Goal: Task Accomplishment & Management: Use online tool/utility

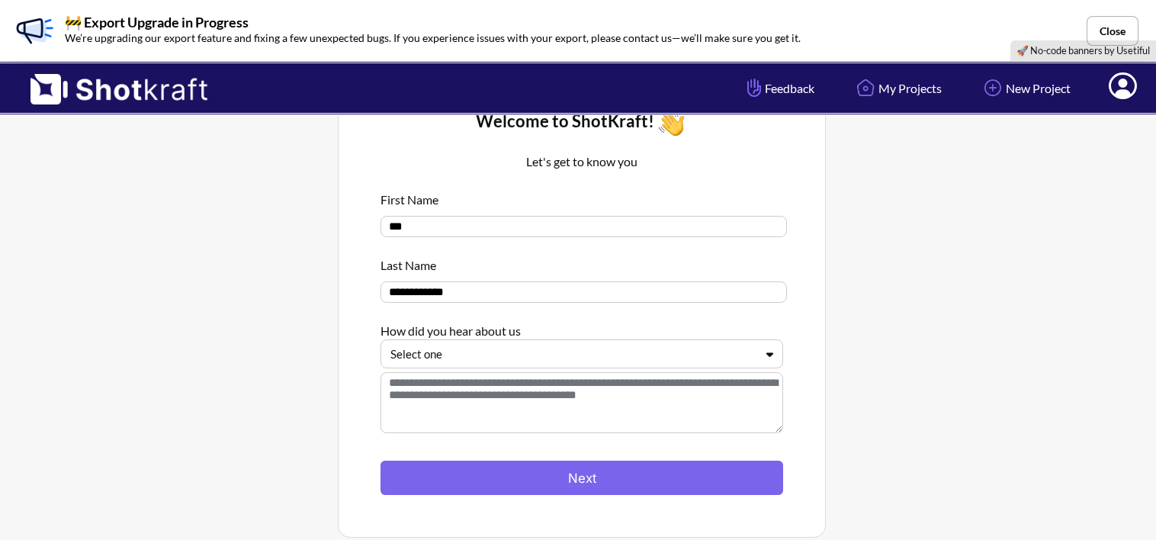
scroll to position [54, 0]
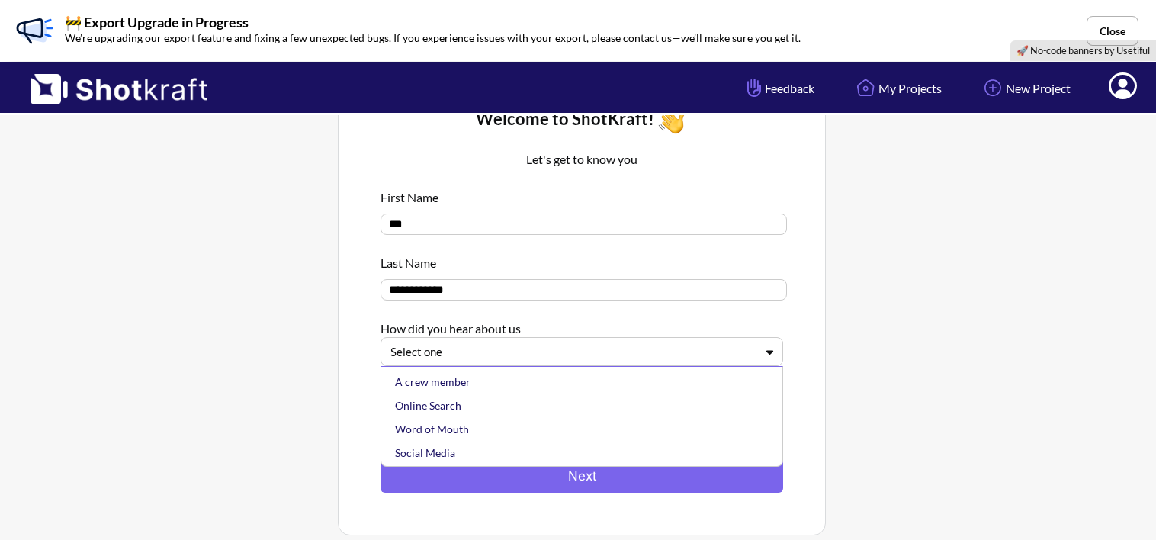
click at [666, 366] on div "Select one" at bounding box center [582, 351] width 403 height 29
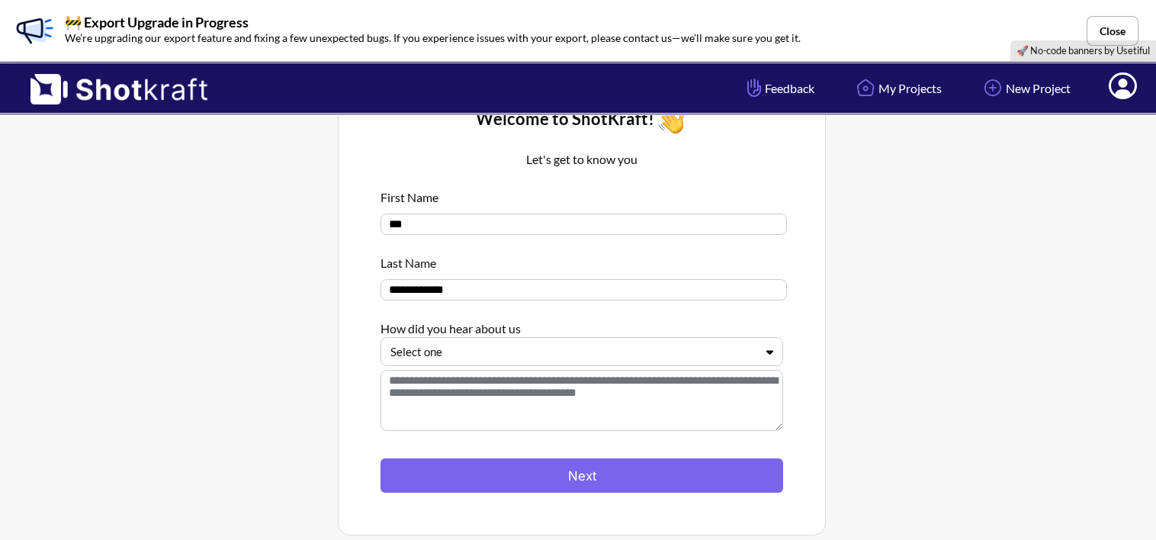
click at [666, 366] on div "Select one" at bounding box center [582, 351] width 403 height 29
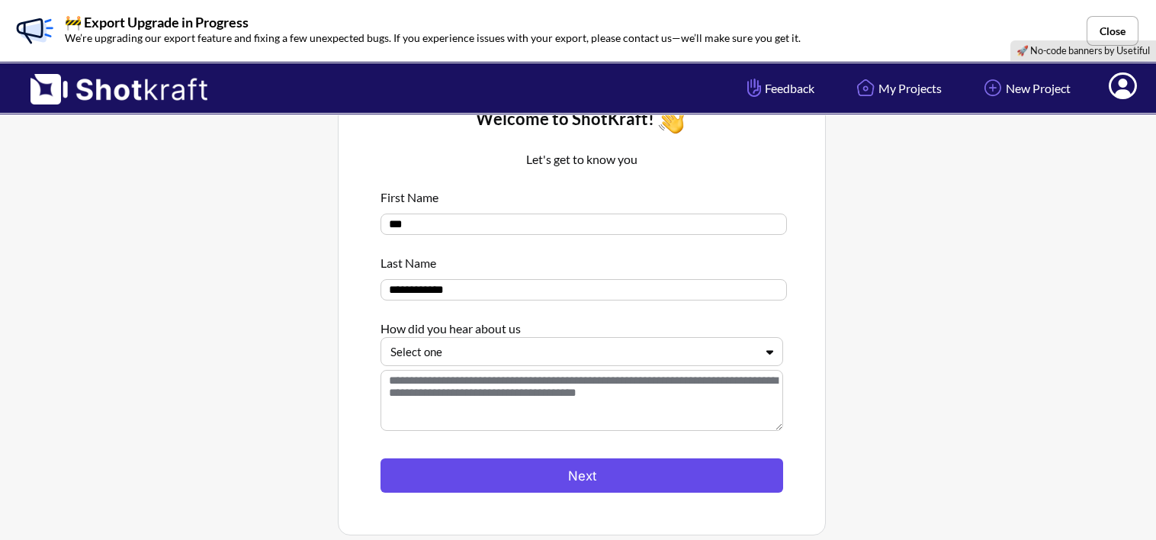
click at [604, 471] on button "Next" at bounding box center [582, 475] width 403 height 34
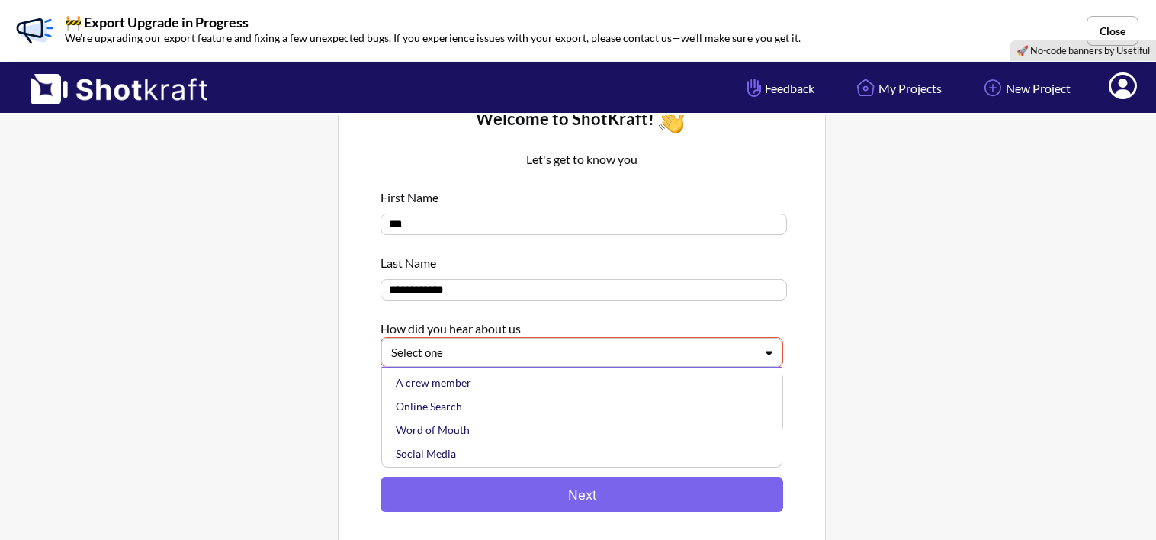
click at [651, 355] on div at bounding box center [572, 353] width 363 height 18
click at [567, 406] on div "Online Search" at bounding box center [586, 406] width 386 height 24
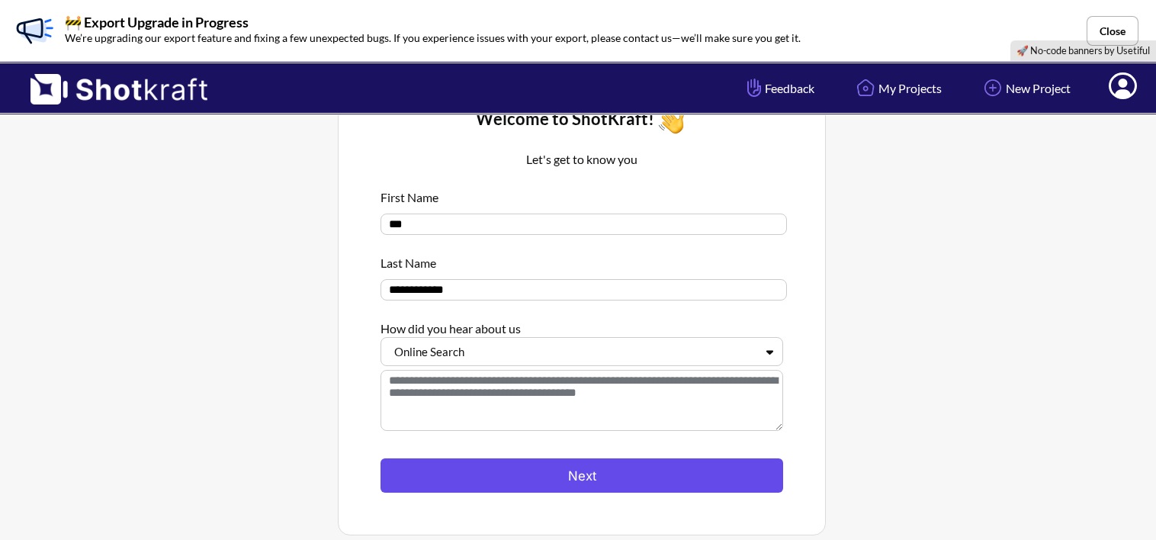
click at [590, 474] on button "Next" at bounding box center [582, 475] width 403 height 34
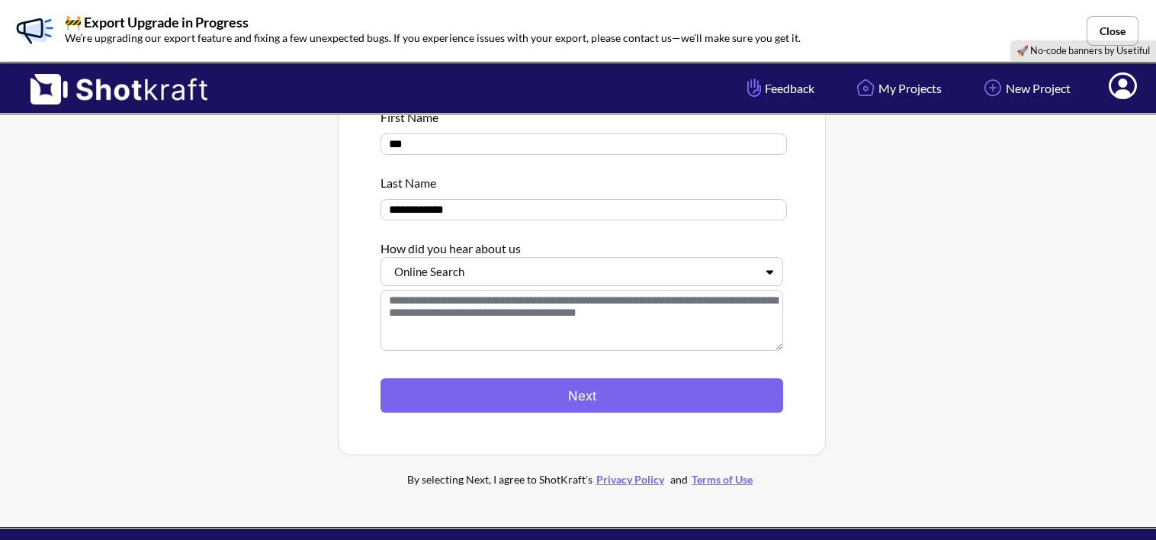
scroll to position [137, 0]
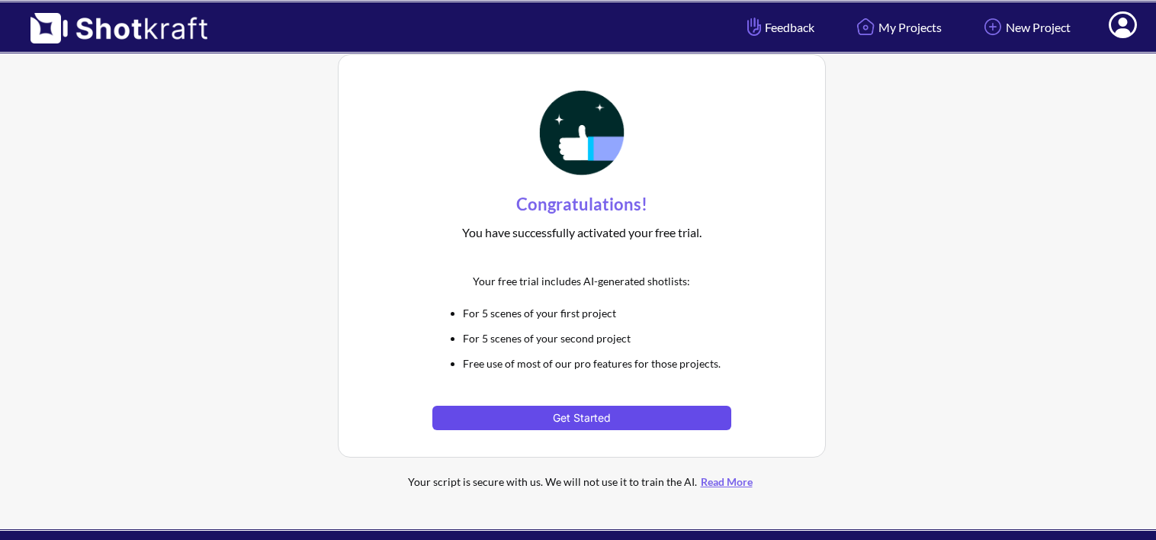
click at [567, 419] on button "Get Started" at bounding box center [581, 418] width 298 height 24
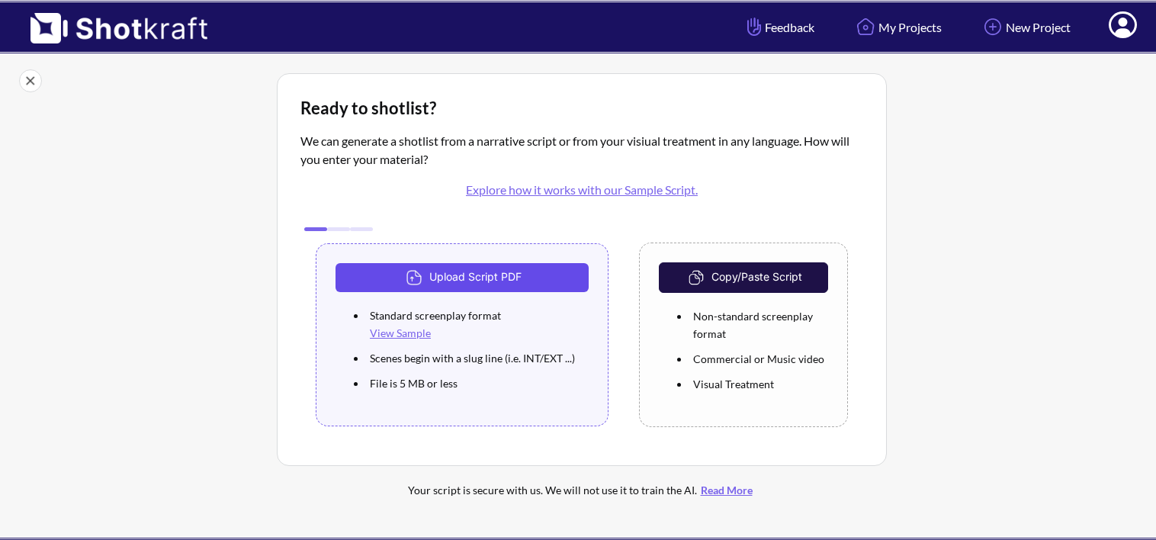
click at [538, 278] on button "Upload Script PDF" at bounding box center [462, 277] width 253 height 29
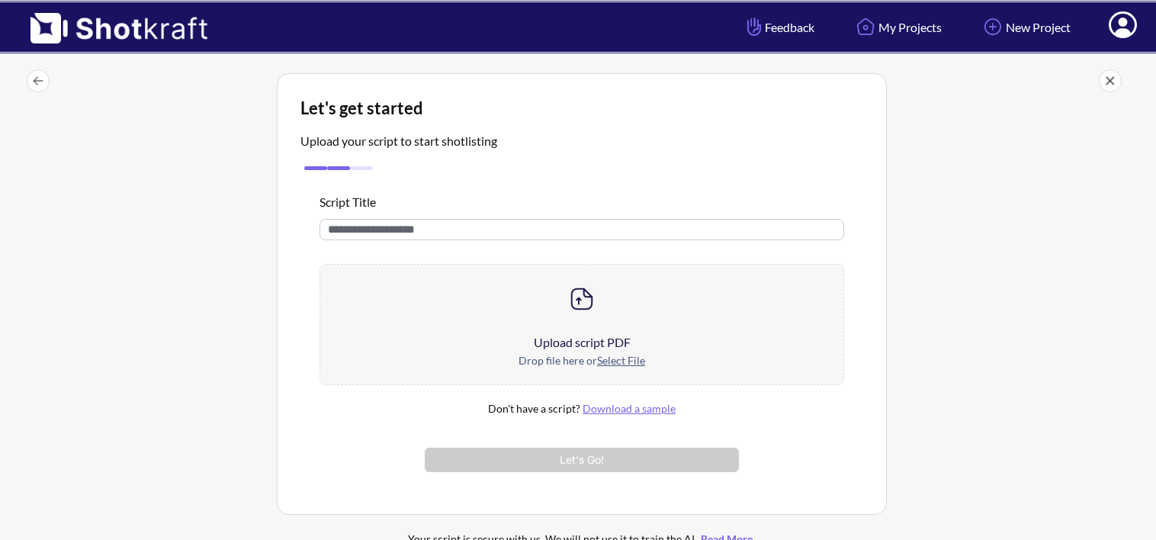
click at [632, 362] on u "Select File" at bounding box center [621, 360] width 48 height 13
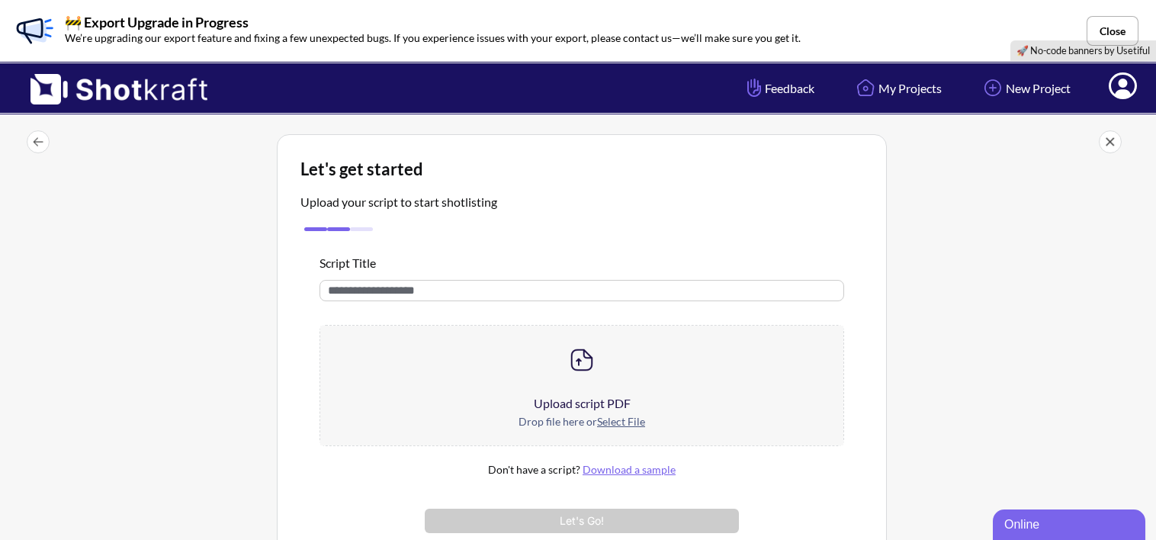
click at [552, 375] on div at bounding box center [581, 360] width 523 height 69
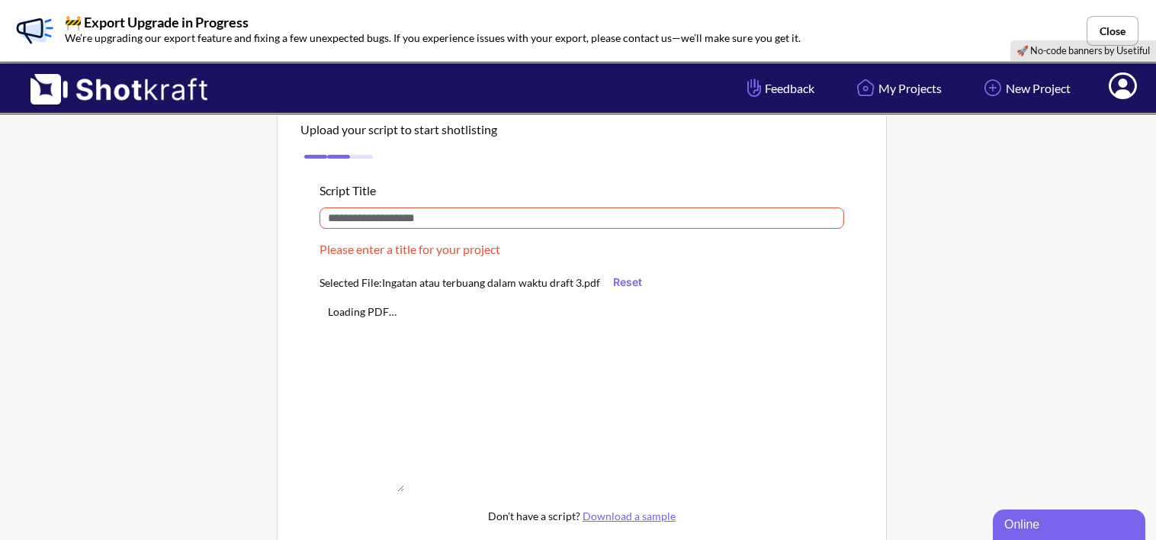
scroll to position [73, 0]
click at [503, 223] on input "text" at bounding box center [582, 217] width 525 height 21
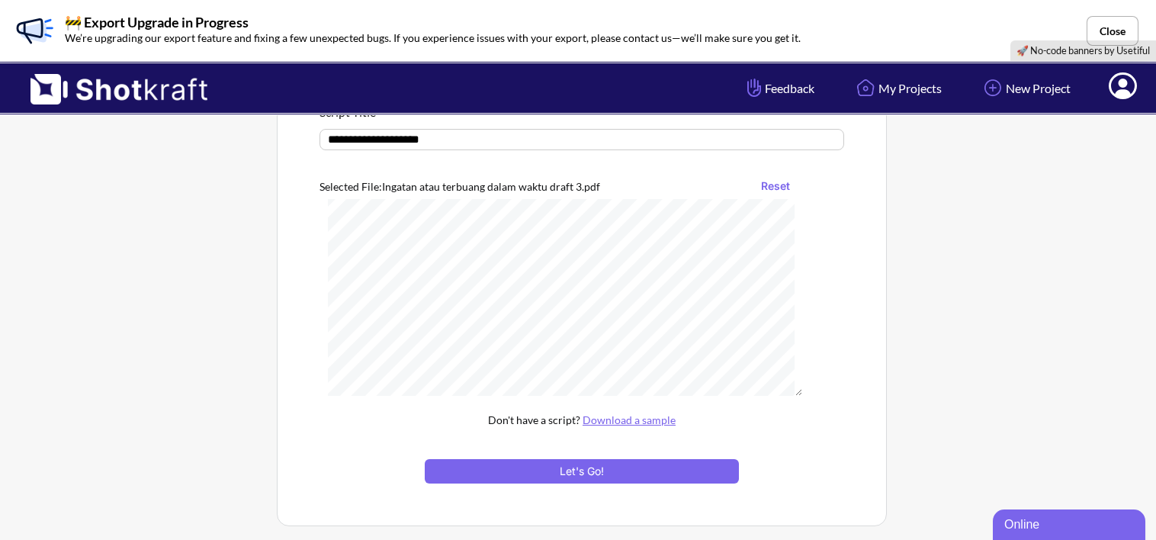
scroll to position [238, 0]
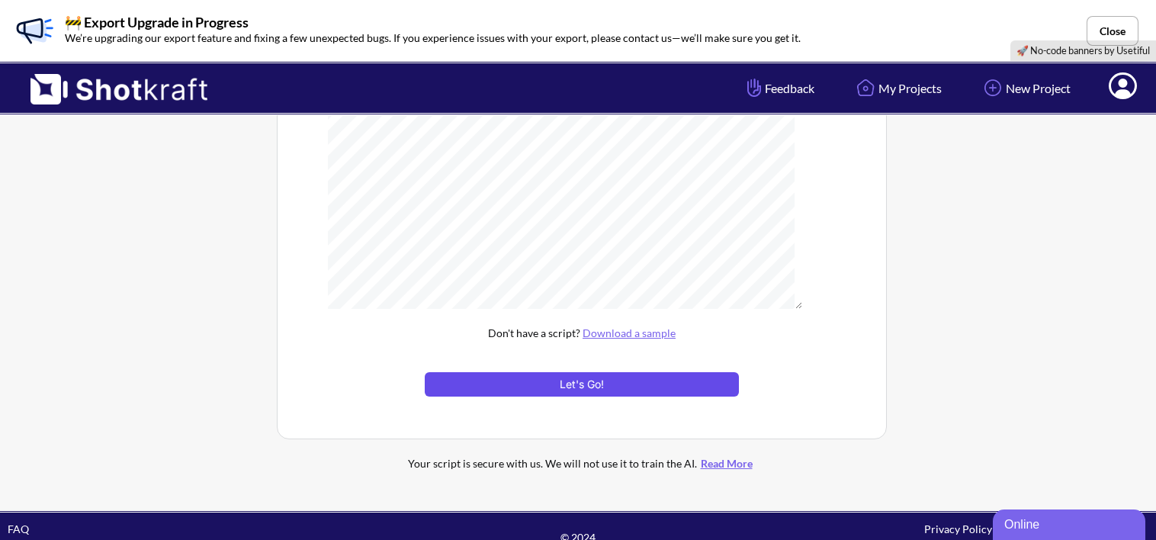
type input "**********"
click at [627, 379] on button "Let's Go!" at bounding box center [582, 384] width 314 height 24
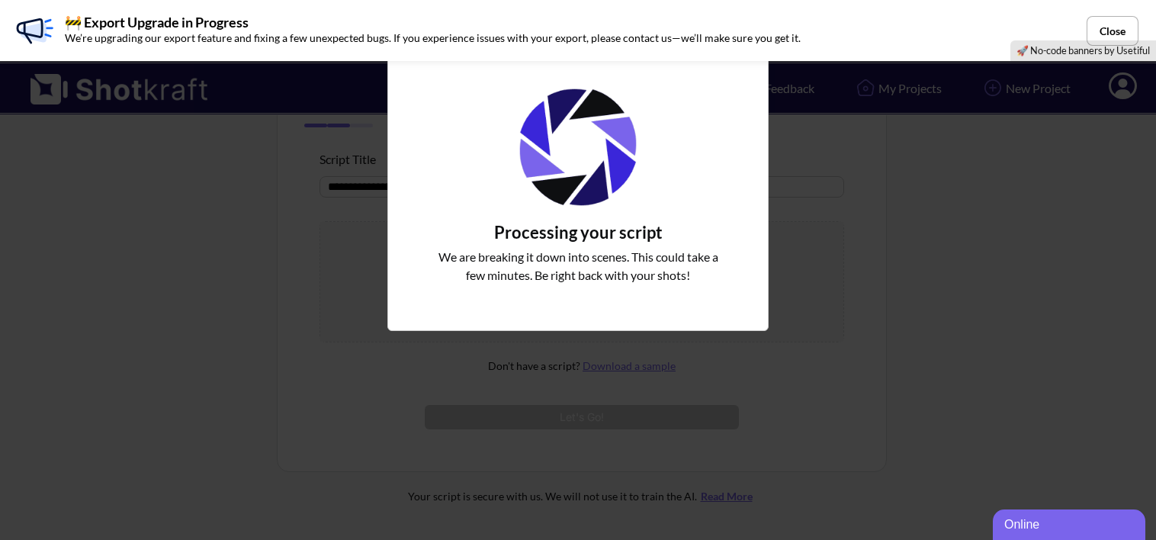
scroll to position [160, 0]
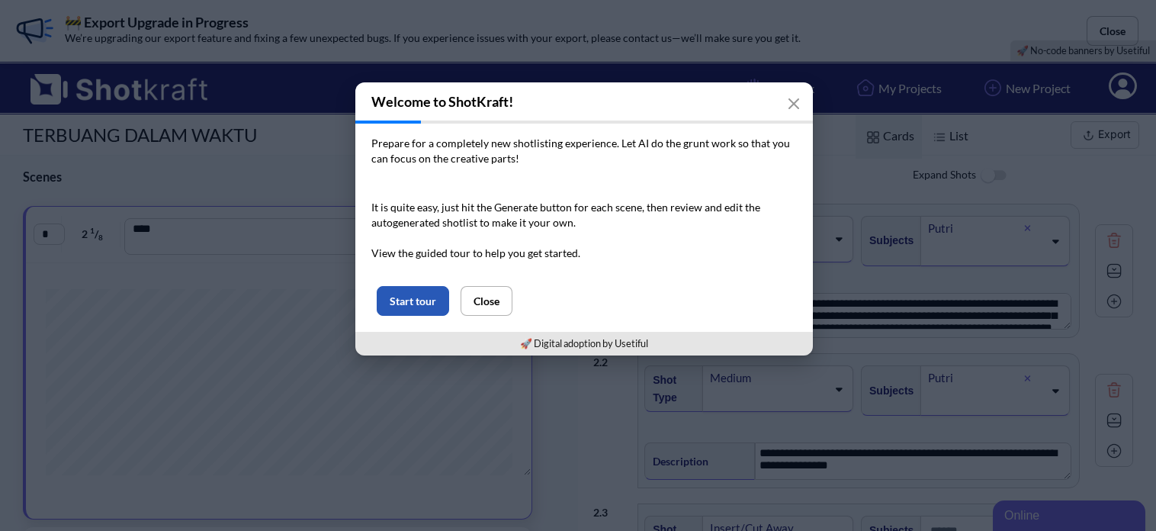
click at [416, 304] on button "Start tour" at bounding box center [413, 301] width 72 height 30
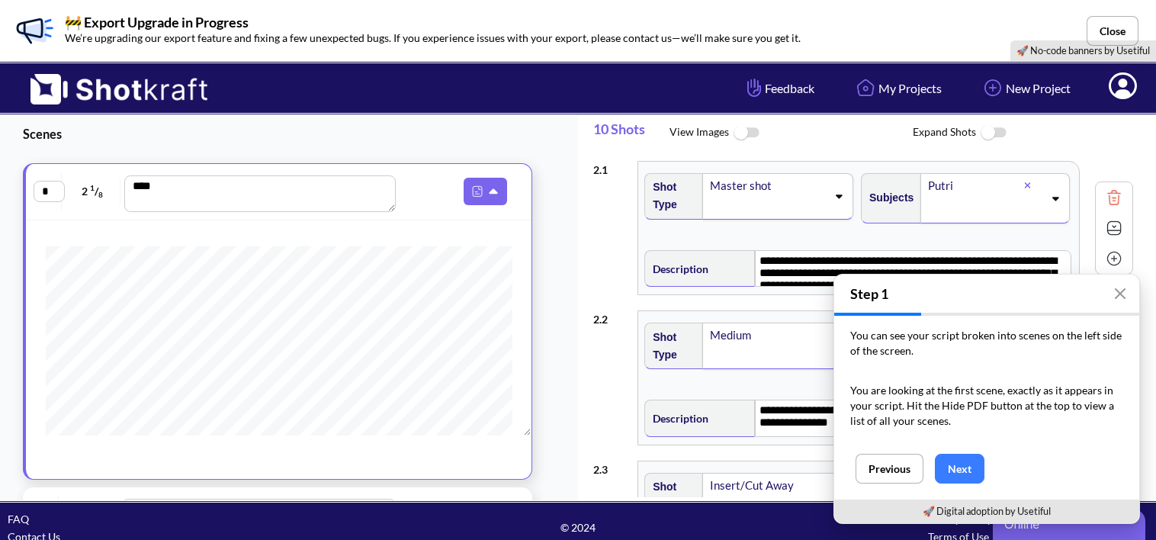
scroll to position [49, 0]
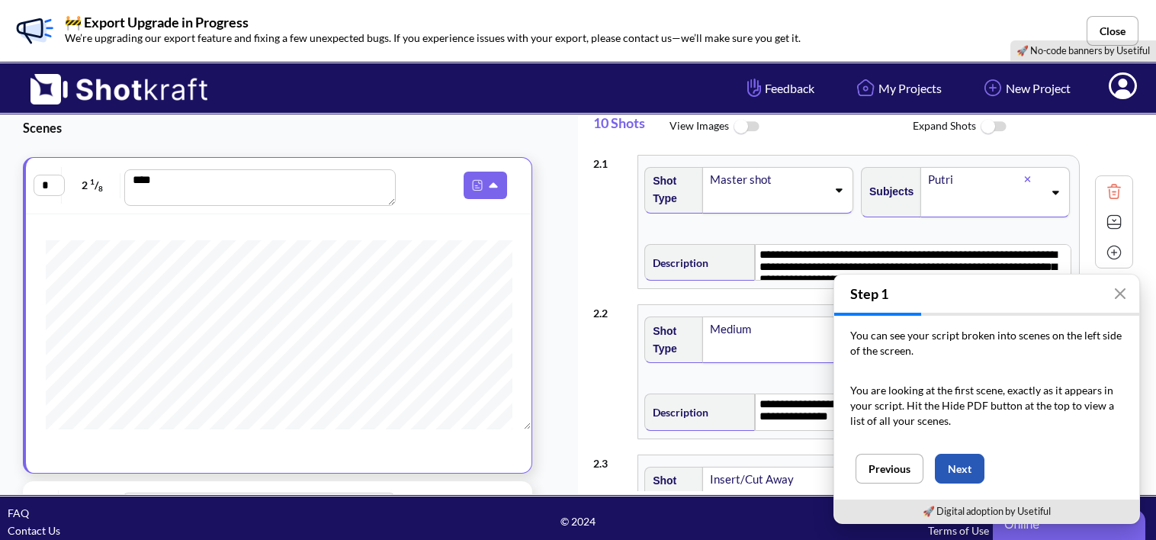
click at [964, 467] on button "Next" at bounding box center [960, 469] width 50 height 30
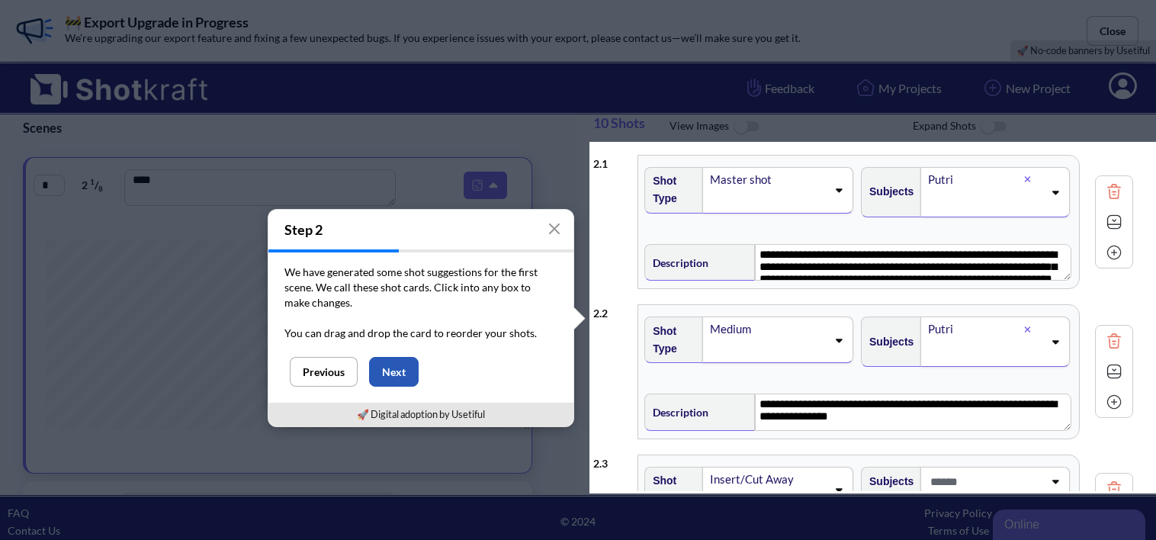
click at [394, 372] on button "Next" at bounding box center [394, 372] width 50 height 30
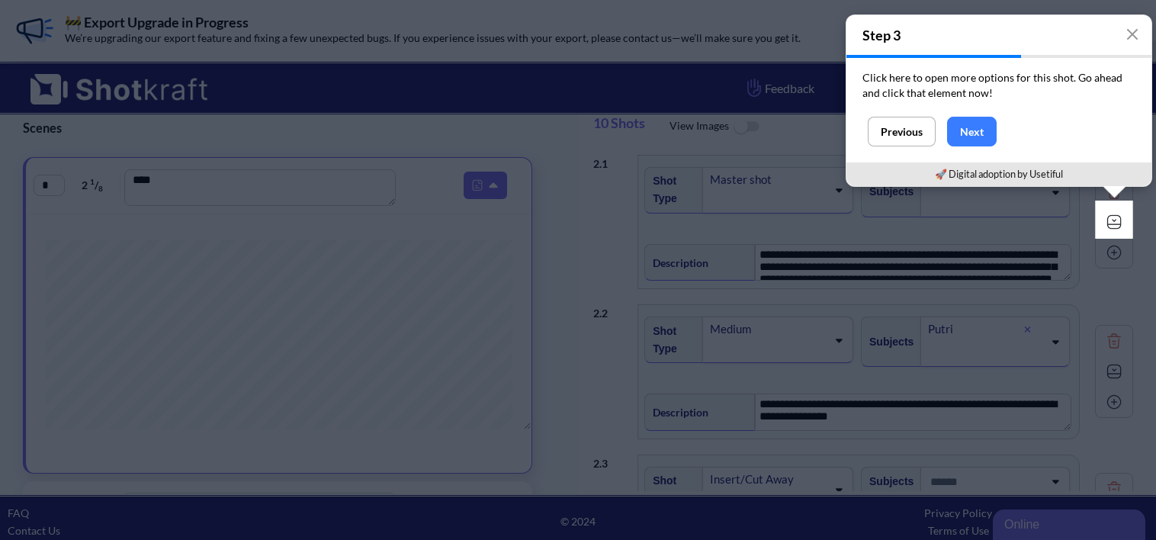
scroll to position [0, 0]
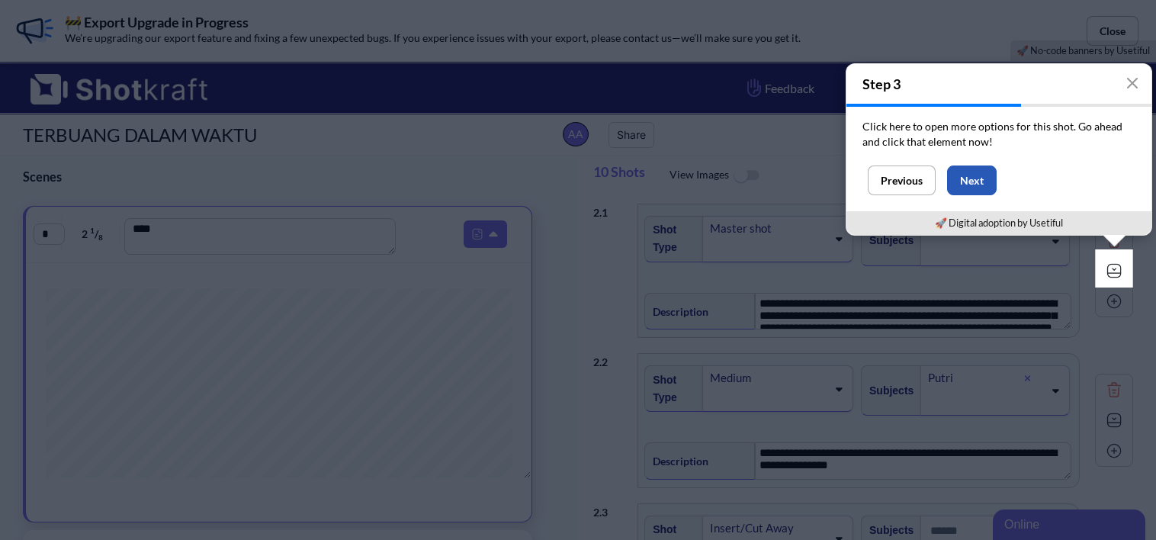
click at [980, 178] on button "Next" at bounding box center [972, 181] width 50 height 30
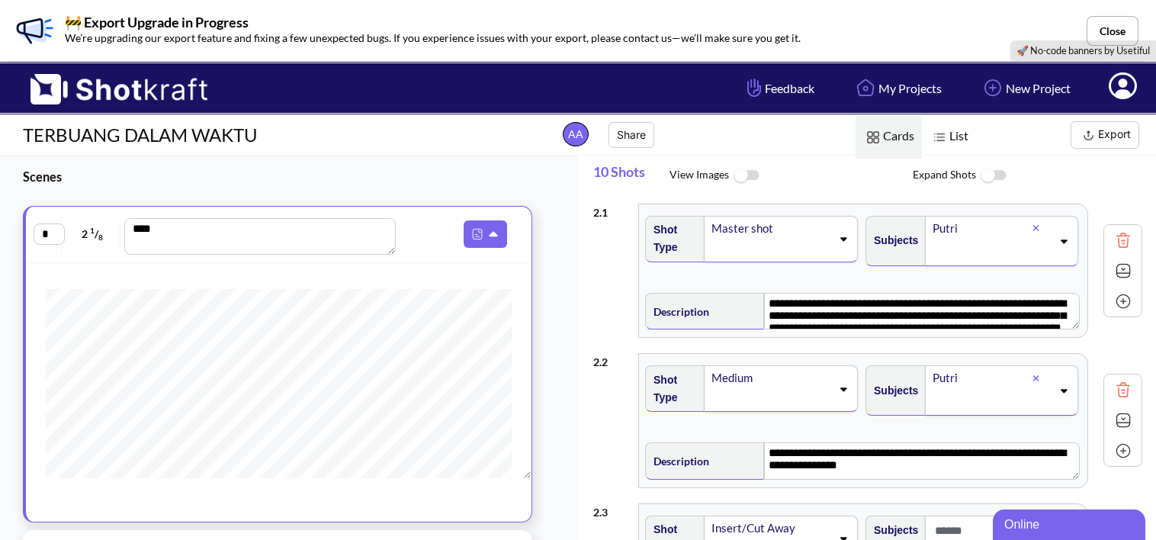
click at [1115, 272] on img at bounding box center [1123, 270] width 23 height 23
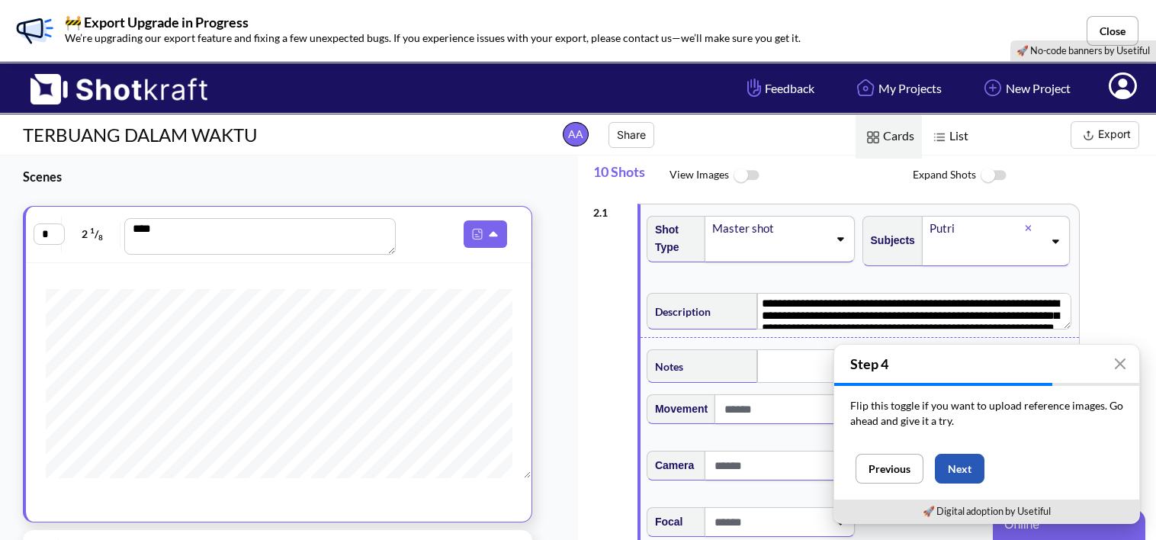
click at [958, 463] on button "Next" at bounding box center [960, 469] width 50 height 30
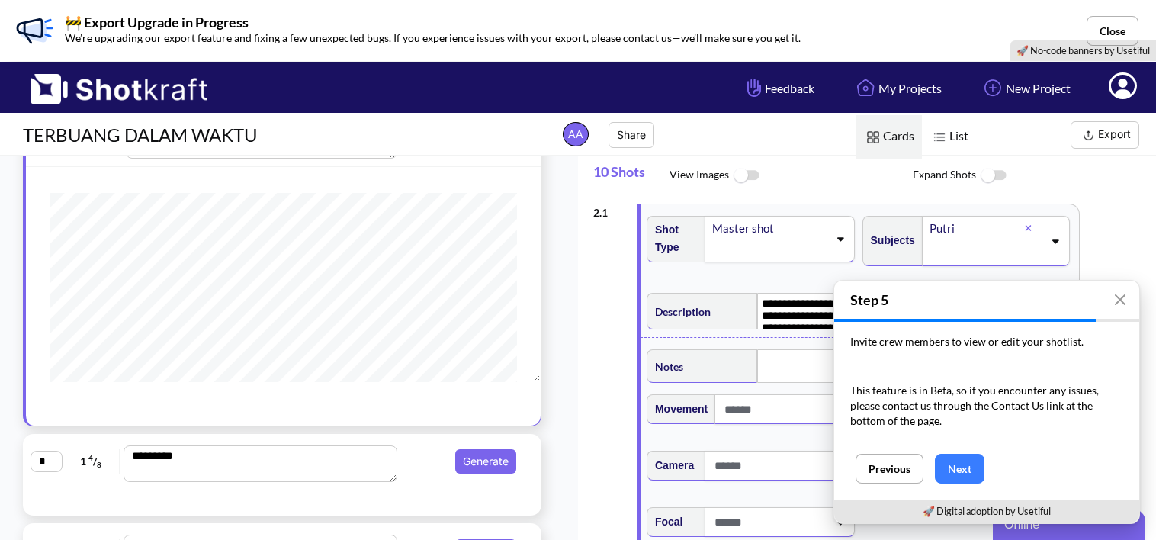
scroll to position [105, 0]
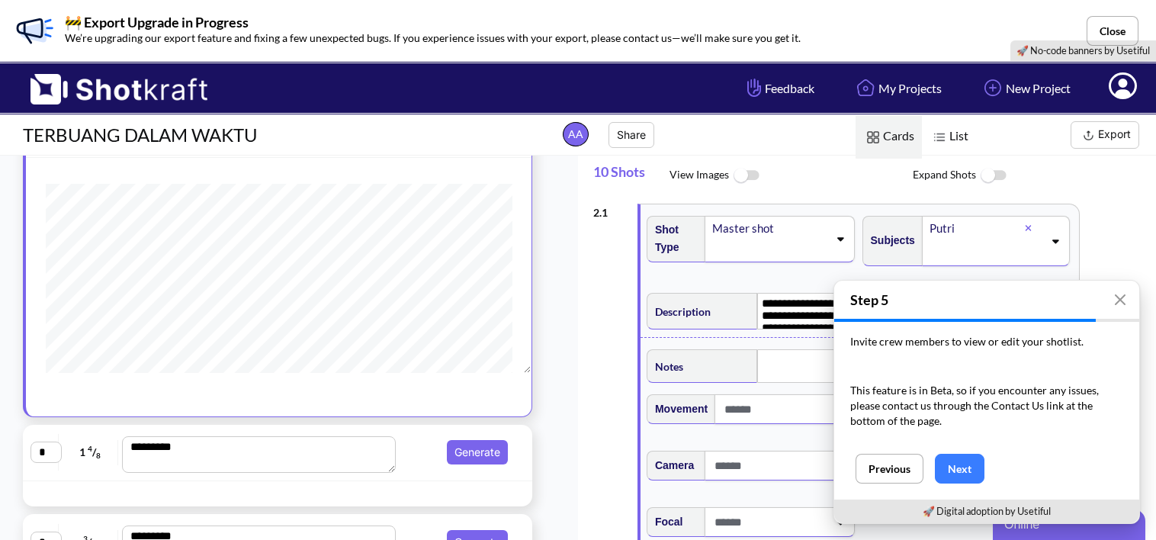
click at [1125, 88] on icon at bounding box center [1123, 88] width 16 height 18
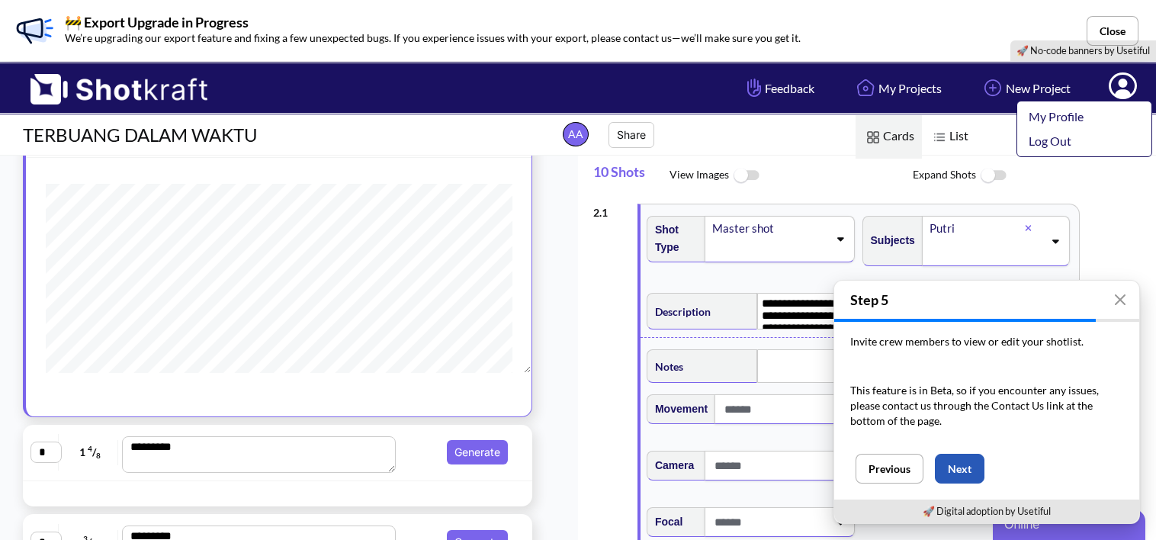
click at [955, 477] on button "Next" at bounding box center [960, 469] width 50 height 30
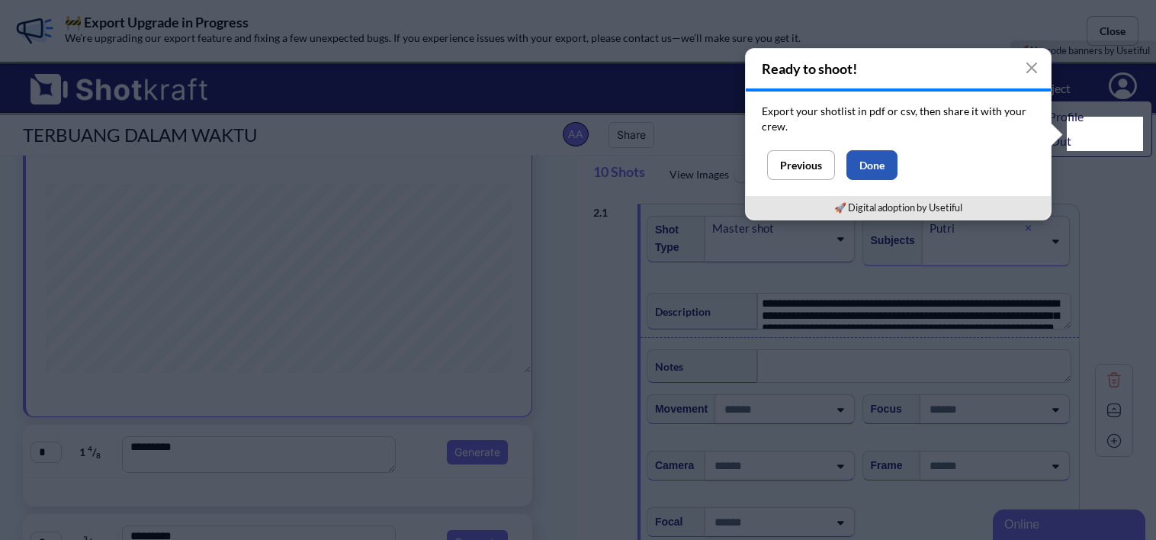
click at [879, 159] on button "Done" at bounding box center [872, 165] width 51 height 30
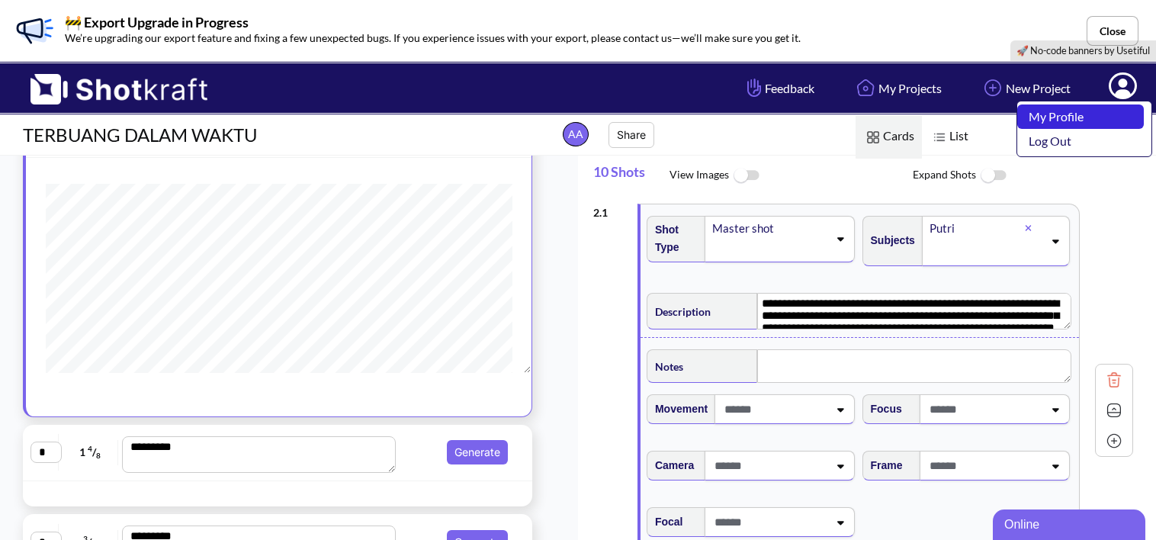
click at [1077, 120] on link "My Profile" at bounding box center [1080, 116] width 127 height 24
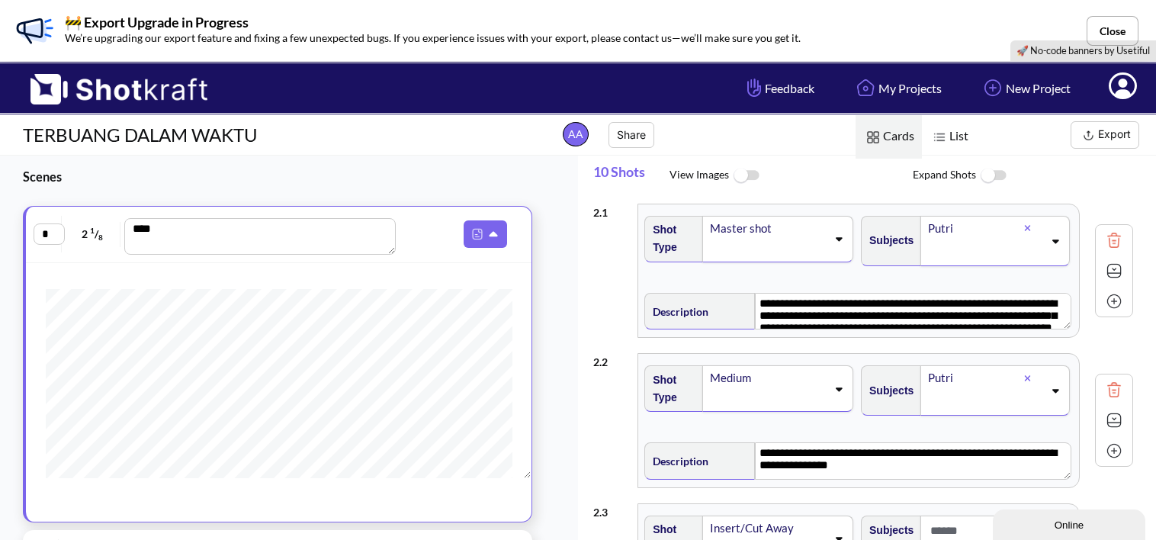
click at [751, 175] on img at bounding box center [746, 175] width 34 height 33
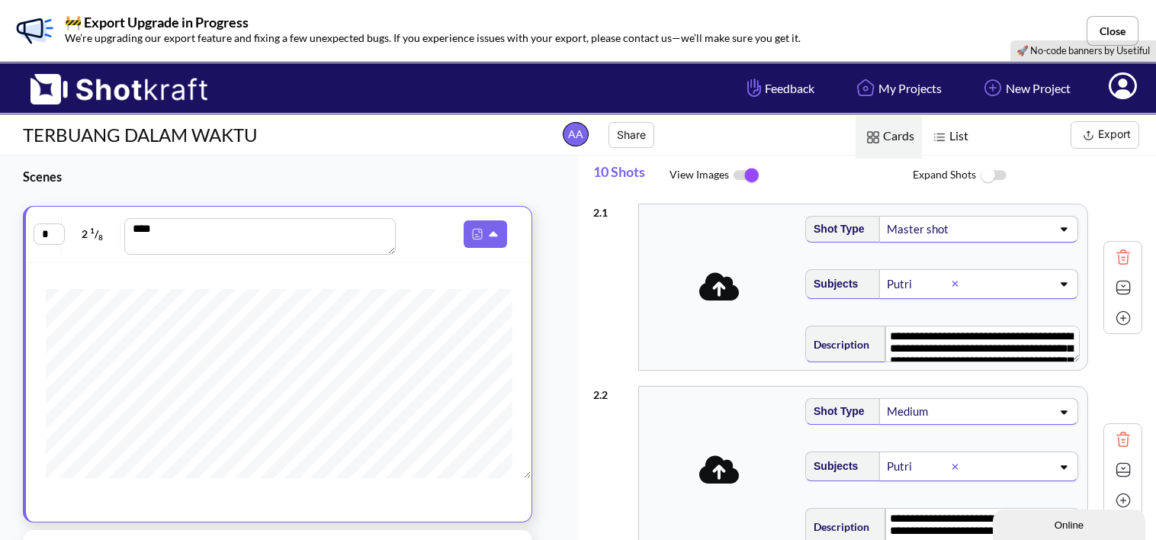
click at [723, 294] on icon at bounding box center [719, 287] width 40 height 28
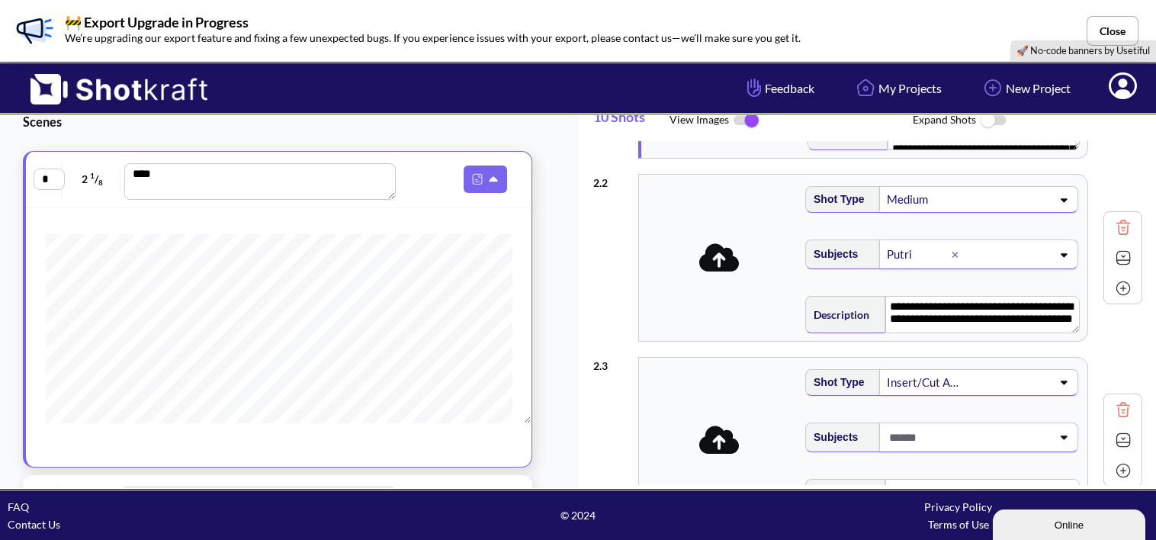
scroll to position [159, 0]
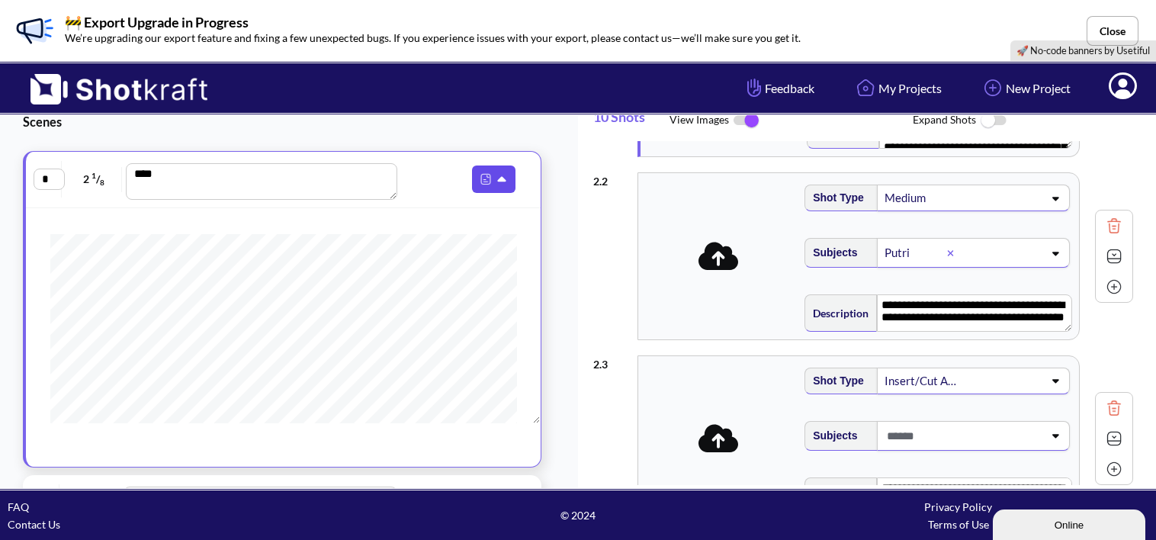
click at [496, 176] on icon at bounding box center [504, 180] width 16 height 14
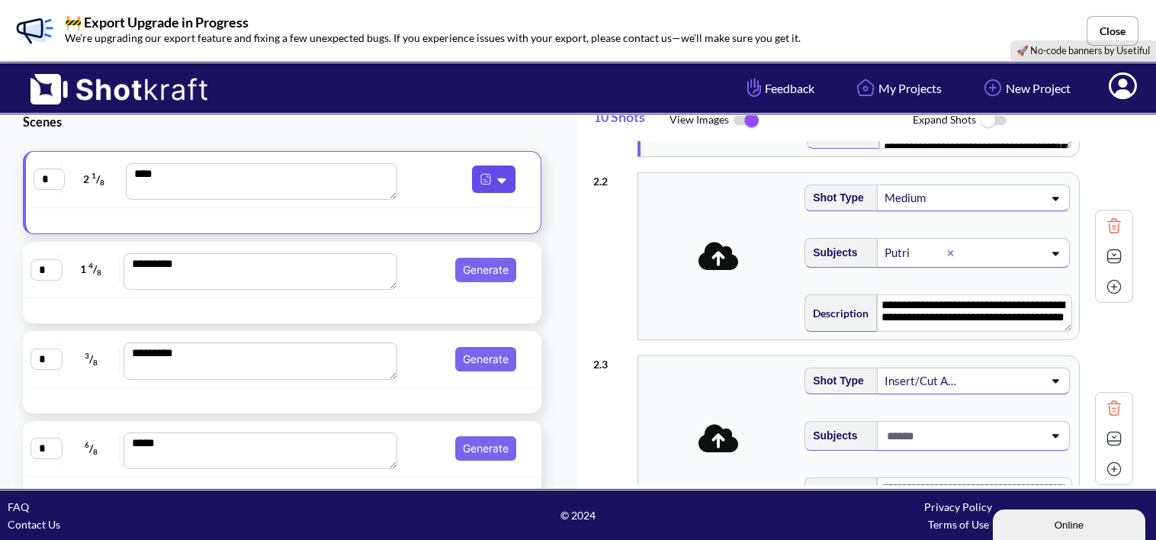
click at [496, 176] on icon at bounding box center [504, 180] width 16 height 14
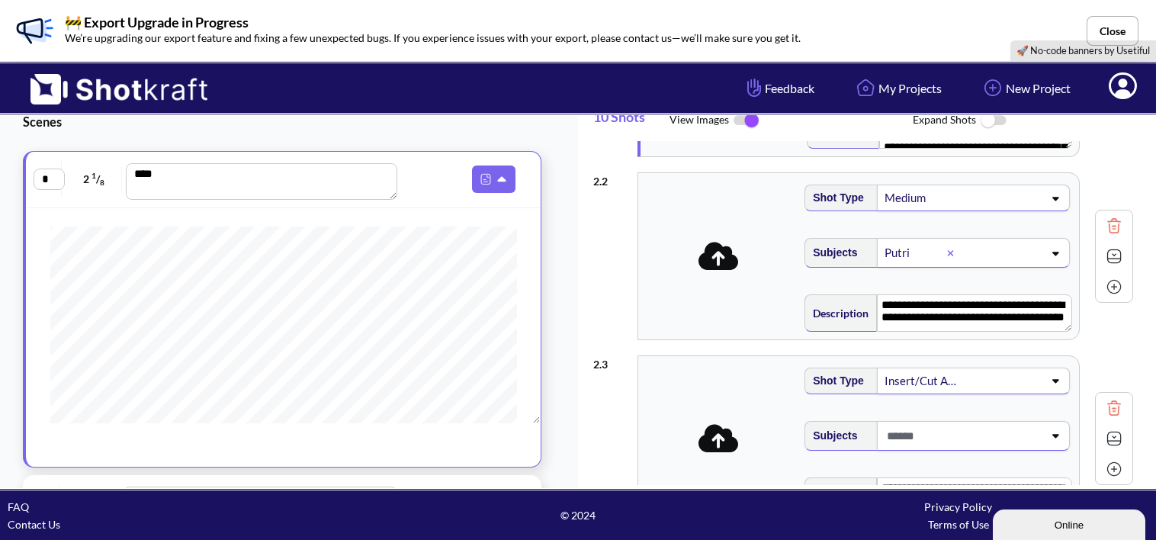
scroll to position [1076, 0]
click at [496, 183] on icon at bounding box center [504, 180] width 16 height 14
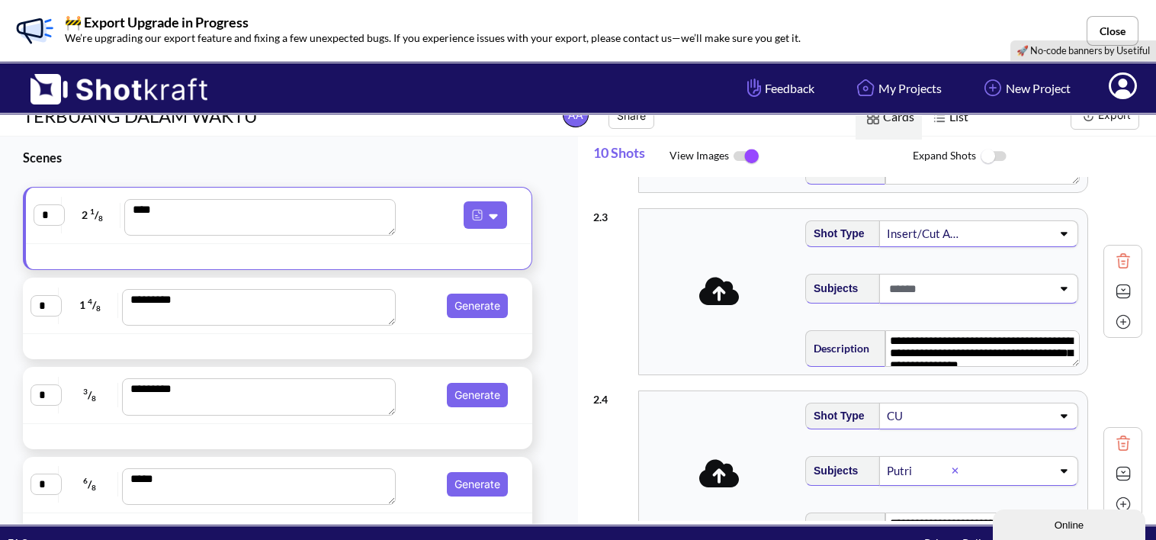
scroll to position [343, 0]
click at [1053, 418] on div "CU" at bounding box center [978, 414] width 199 height 27
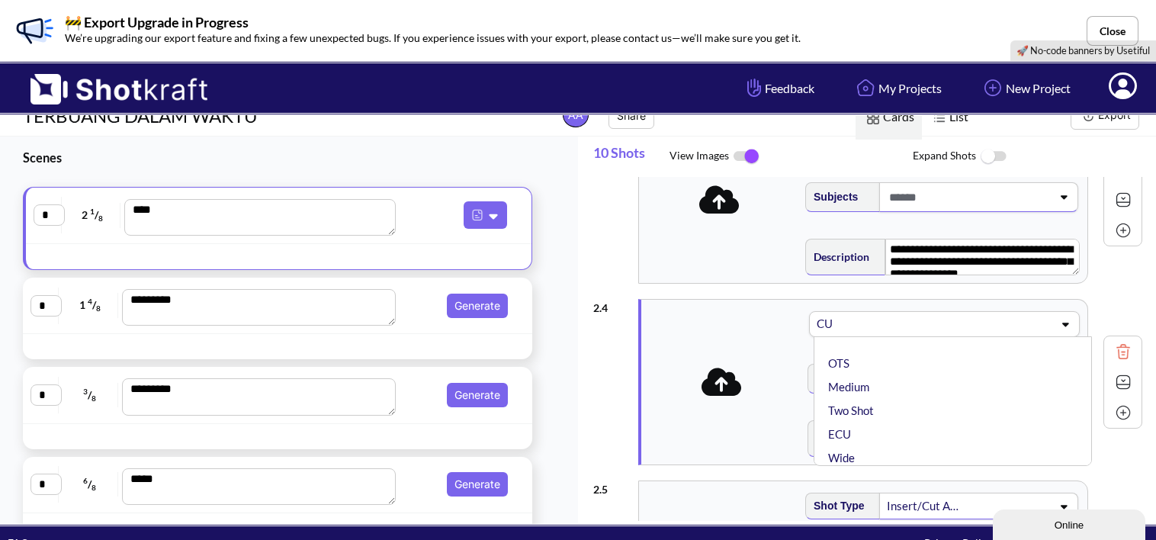
scroll to position [435, 0]
click at [1055, 317] on icon at bounding box center [1065, 322] width 21 height 11
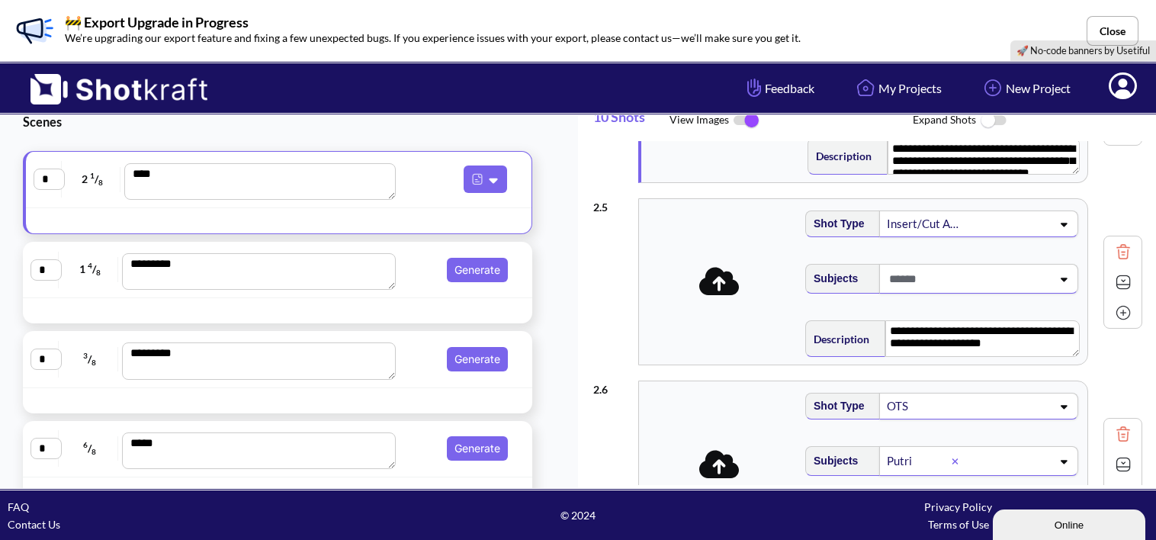
scroll to position [341, 0]
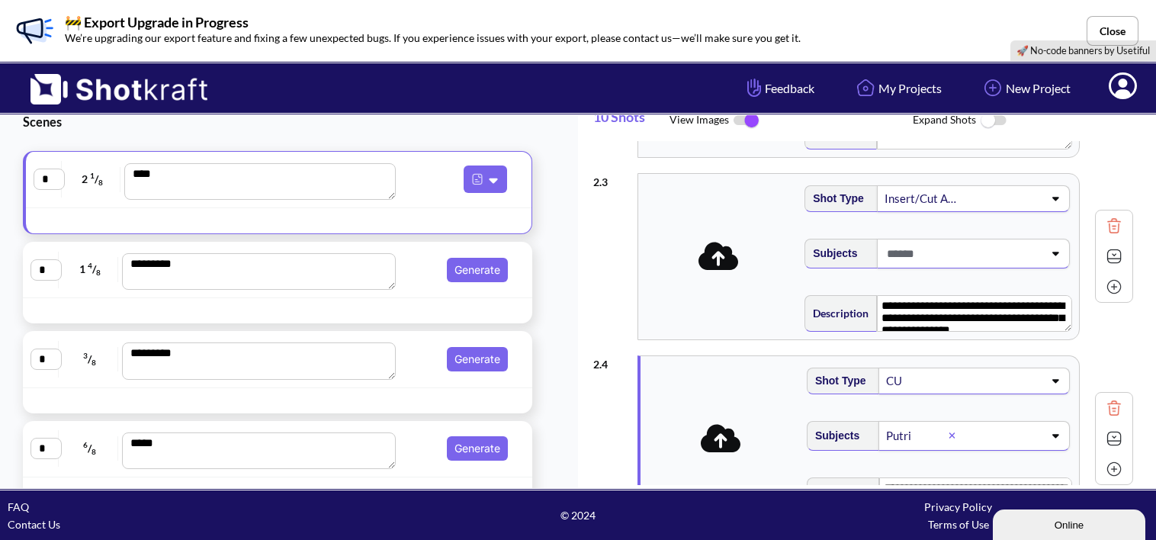
click at [1115, 88] on icon at bounding box center [1123, 85] width 28 height 27
click at [1071, 112] on link "My Profile" at bounding box center [1080, 116] width 127 height 24
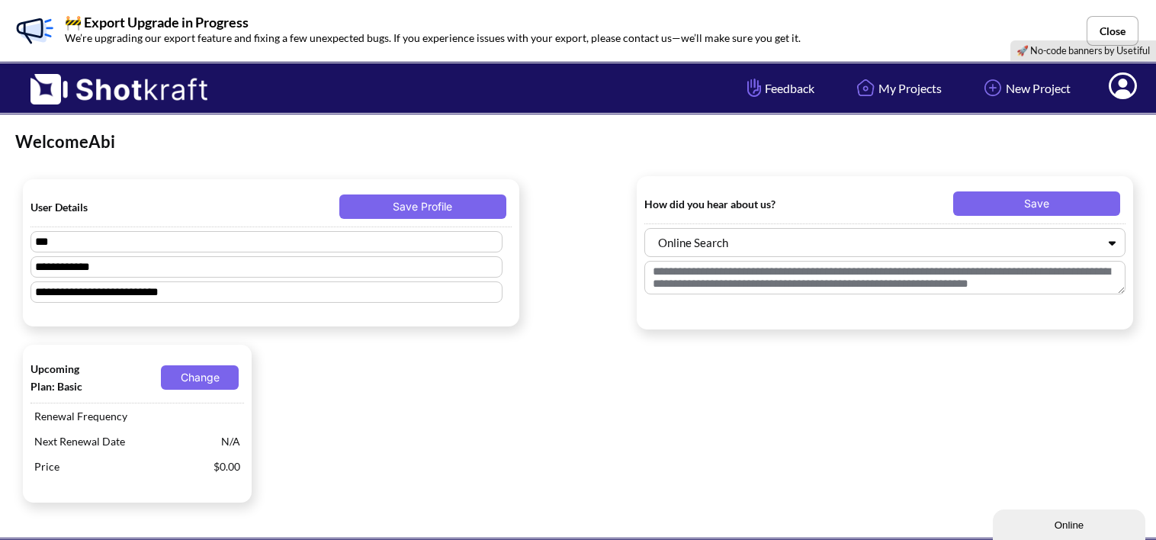
scroll to position [50, 0]
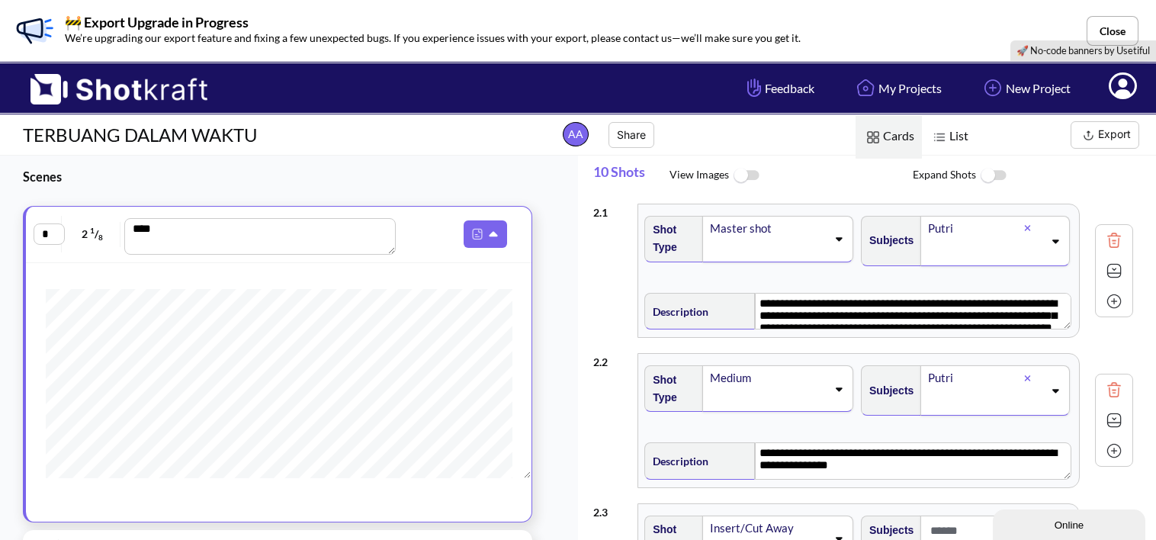
click at [949, 140] on span "List" at bounding box center [949, 136] width 54 height 43
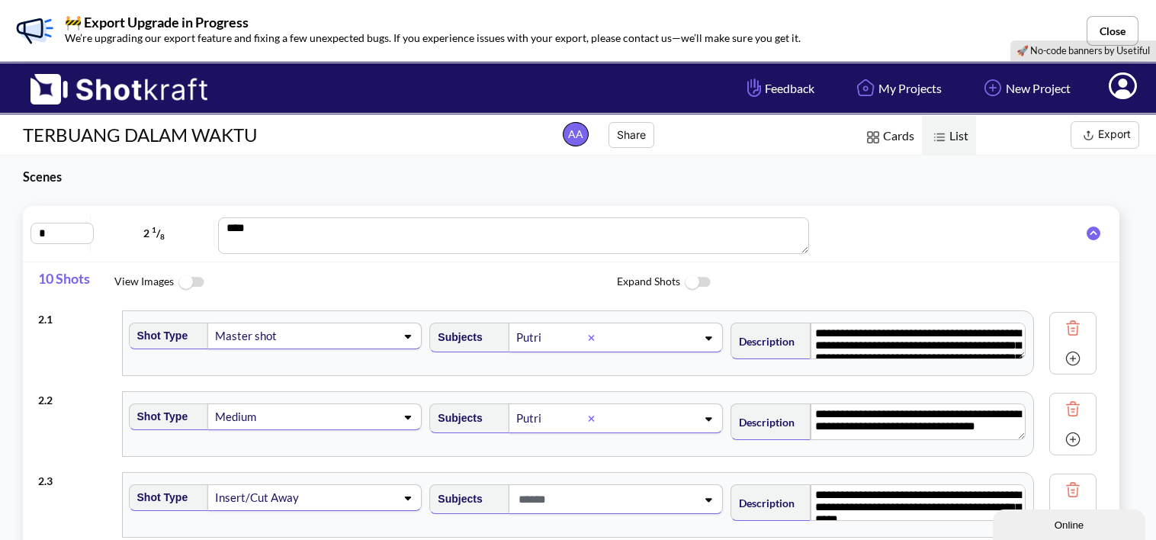
click at [194, 278] on img at bounding box center [191, 282] width 34 height 33
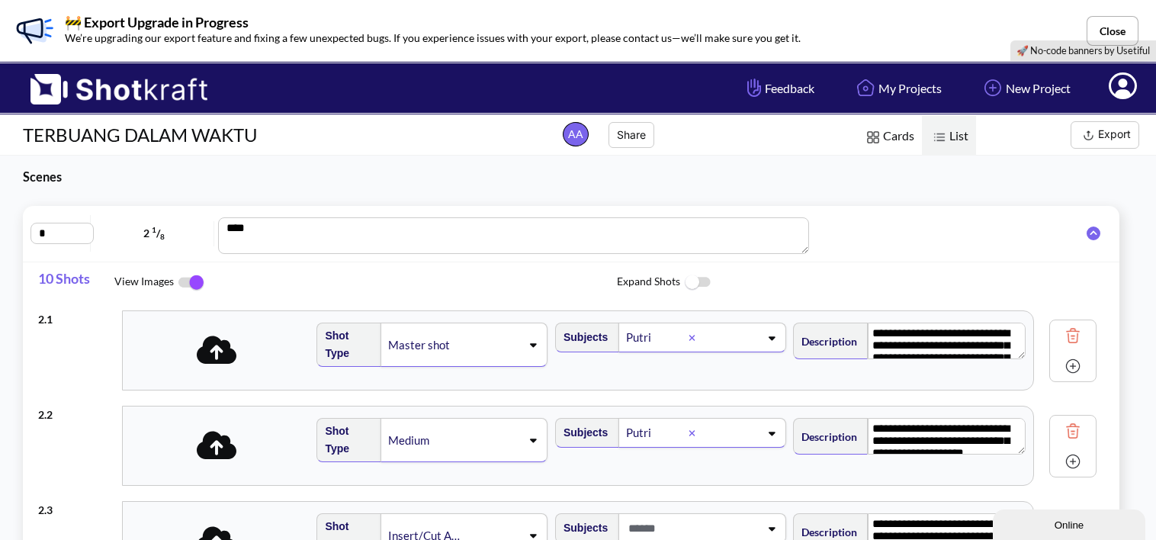
click at [194, 278] on img at bounding box center [191, 282] width 34 height 32
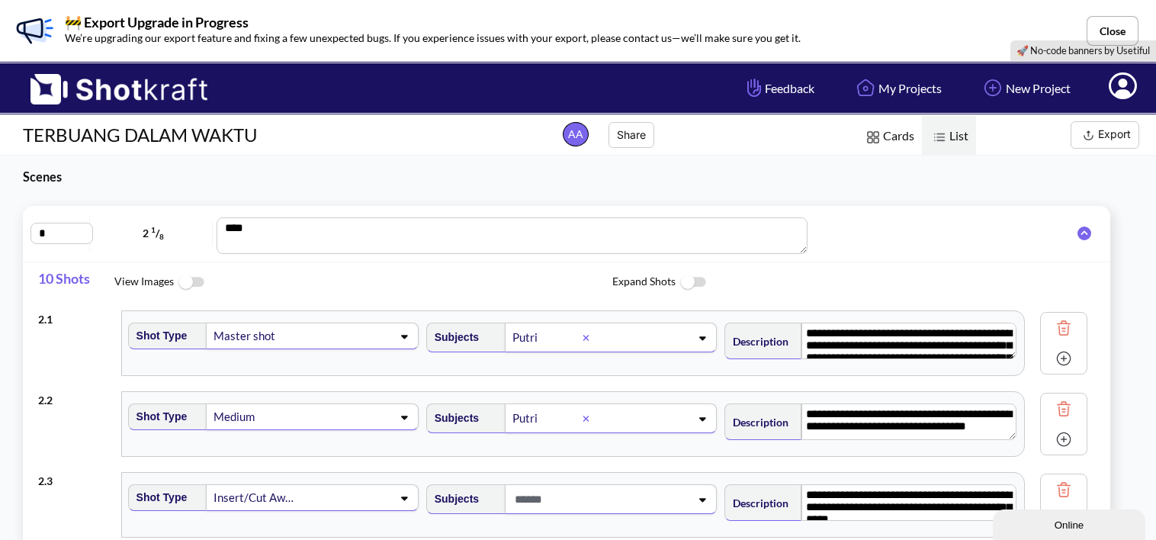
click at [888, 138] on span "Cards" at bounding box center [889, 136] width 66 height 43
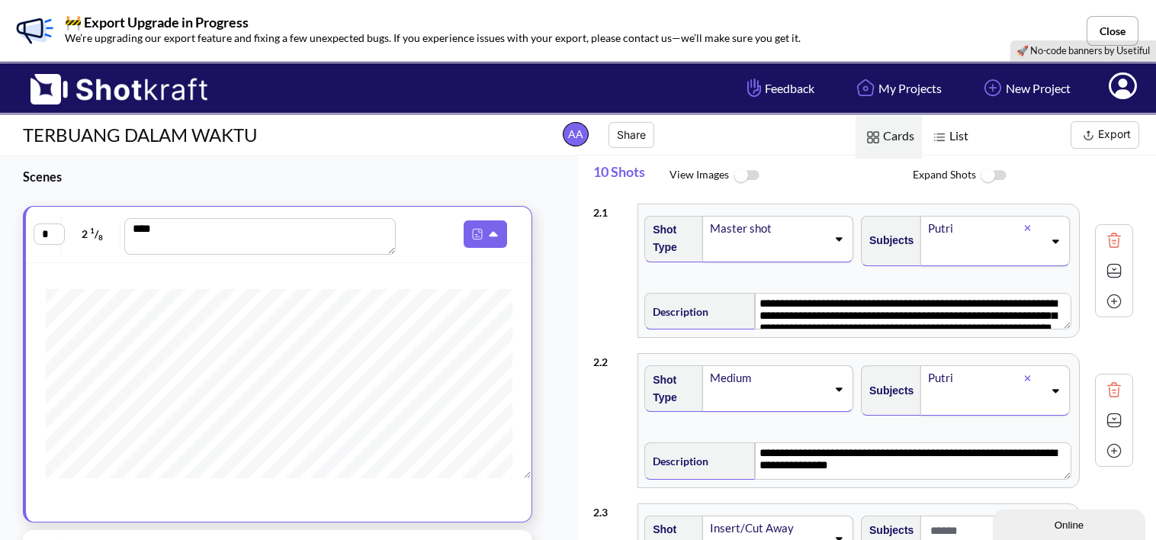
click at [743, 170] on img at bounding box center [746, 175] width 34 height 33
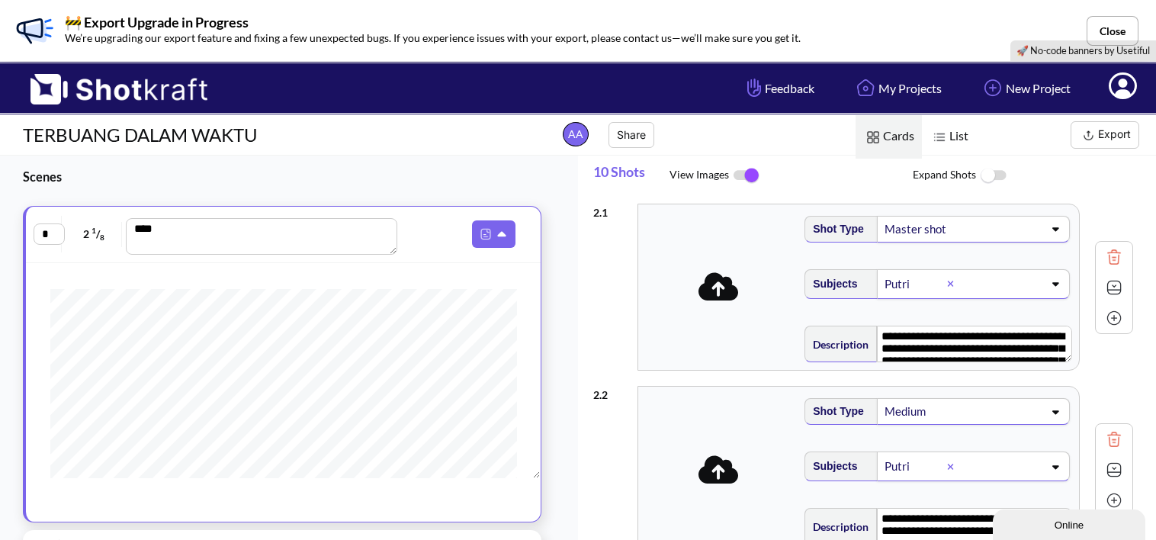
click at [458, 195] on span "Scenes" at bounding box center [270, 177] width 540 height 43
click at [497, 162] on span "Scenes" at bounding box center [270, 177] width 540 height 43
click at [513, 159] on span "Scenes" at bounding box center [270, 177] width 540 height 43
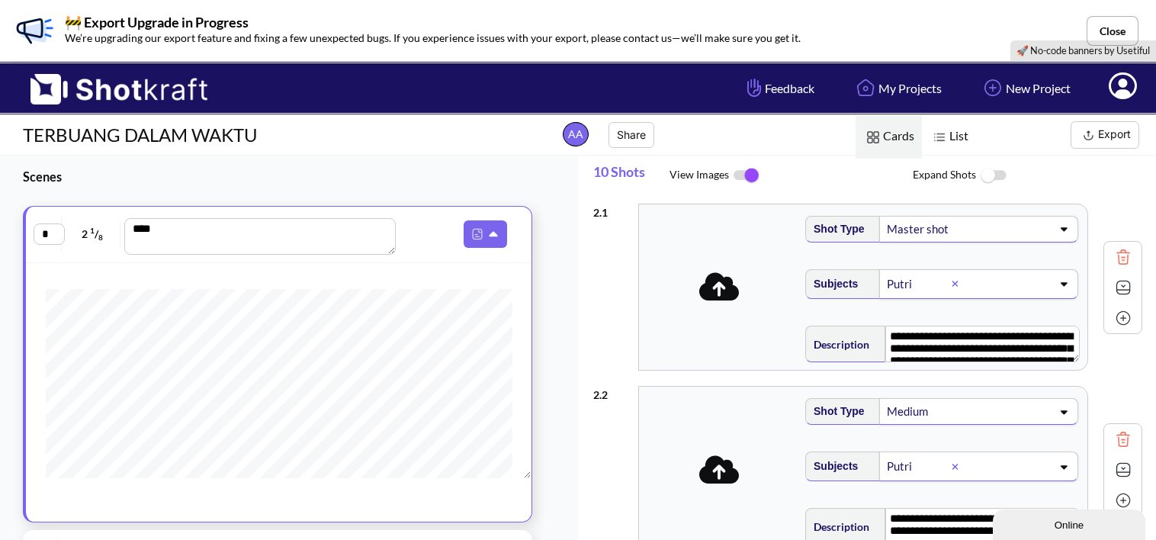
click at [713, 286] on icon at bounding box center [719, 287] width 40 height 32
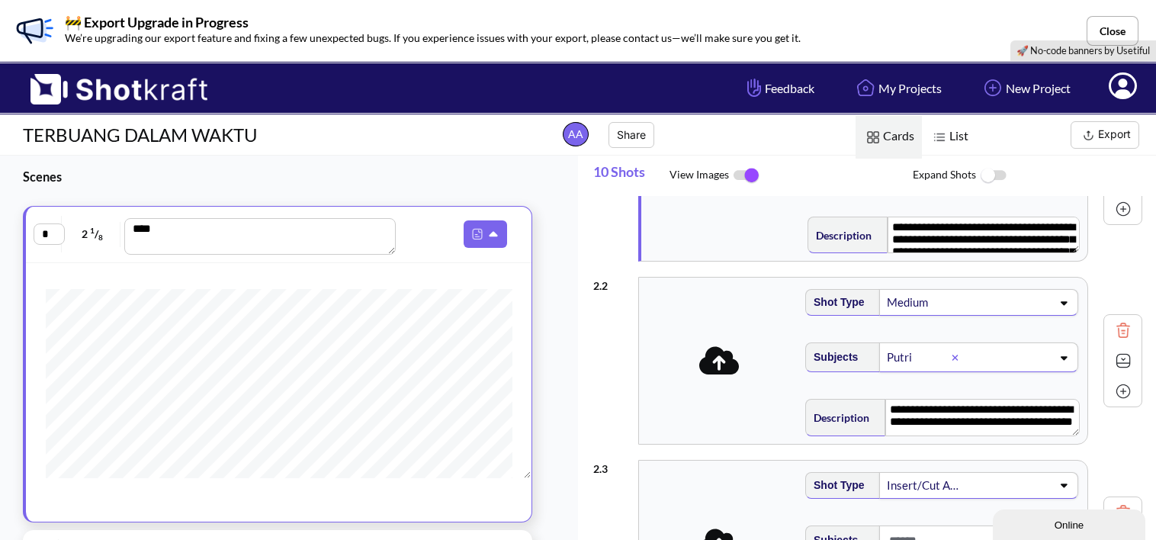
scroll to position [12, 0]
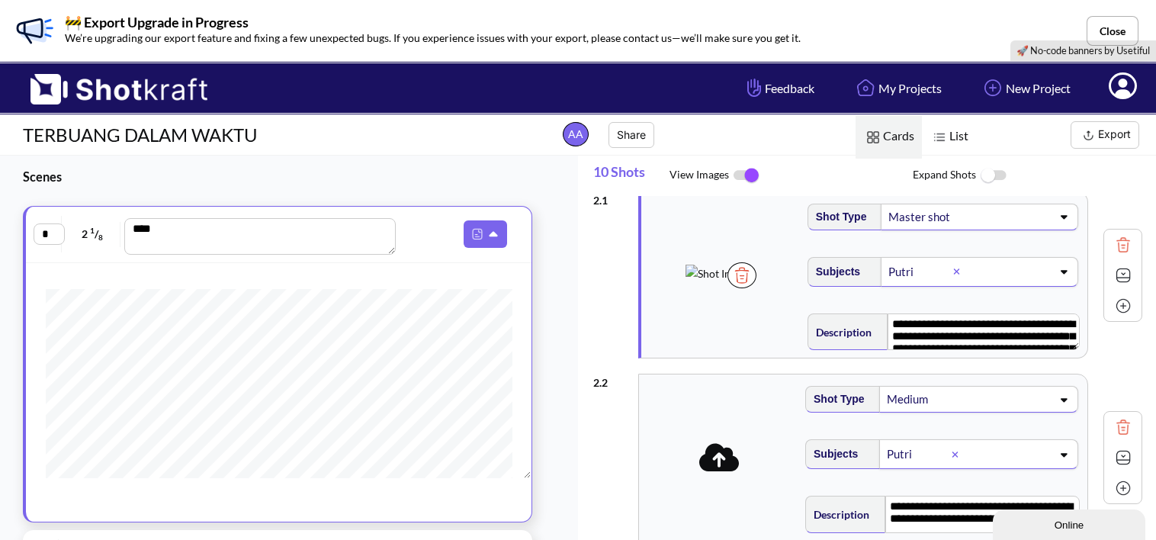
click at [717, 478] on span at bounding box center [719, 458] width 160 height 48
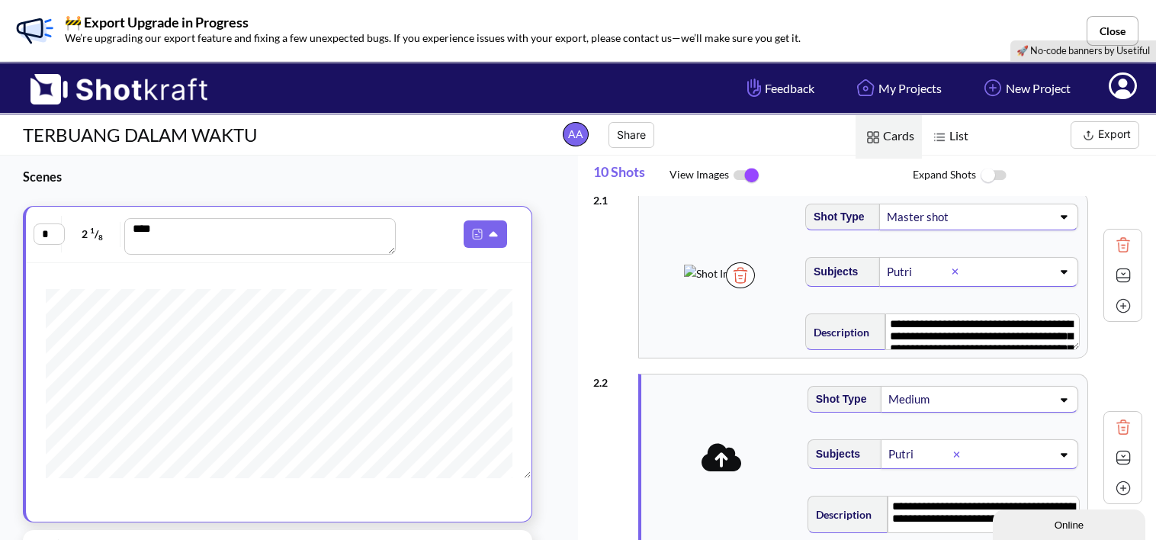
scroll to position [82, 0]
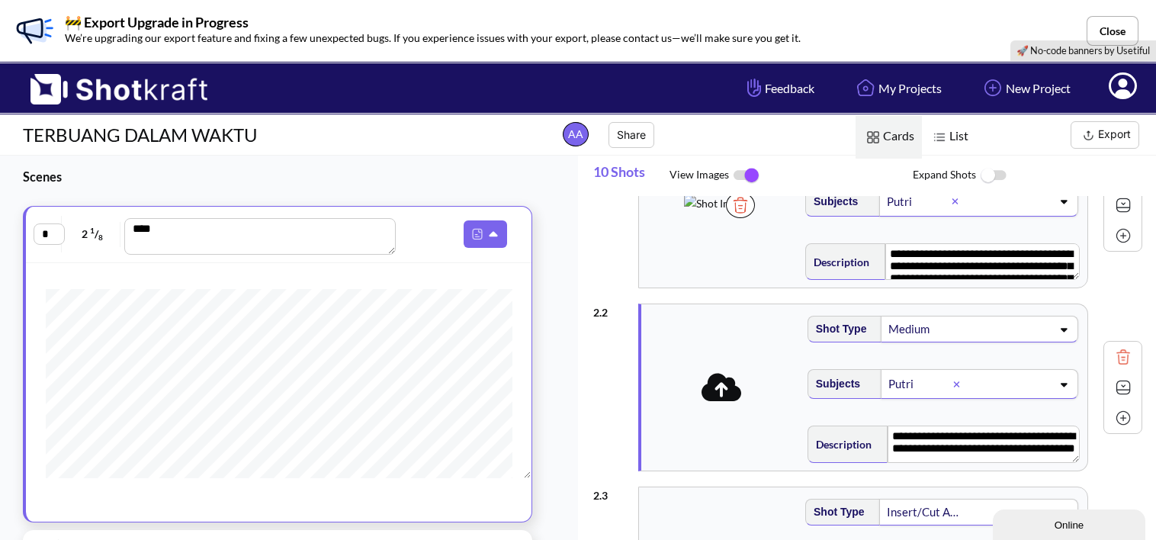
click at [718, 384] on icon at bounding box center [722, 387] width 40 height 32
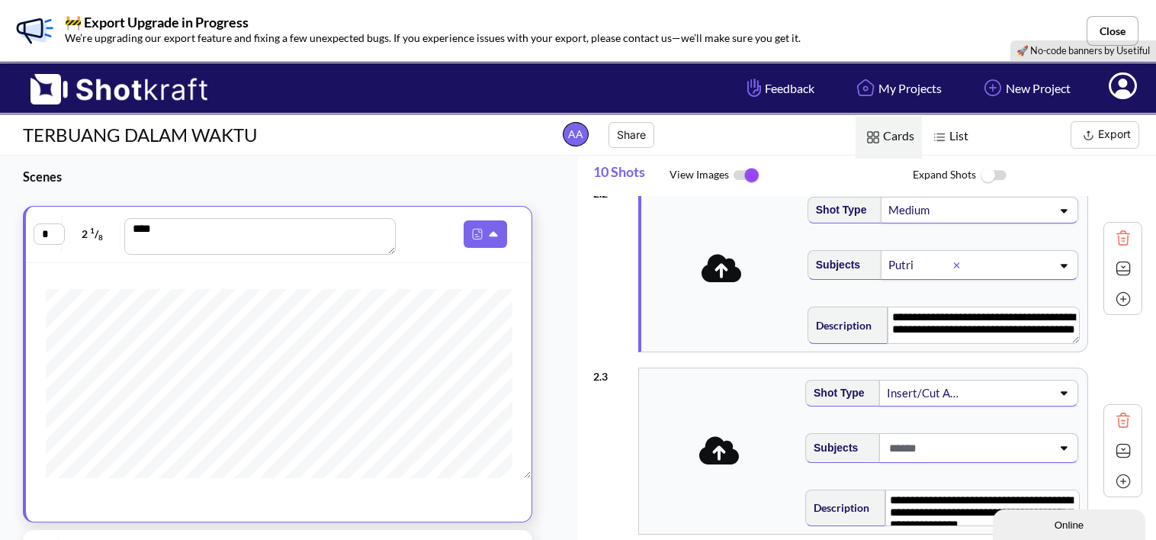
scroll to position [232, 0]
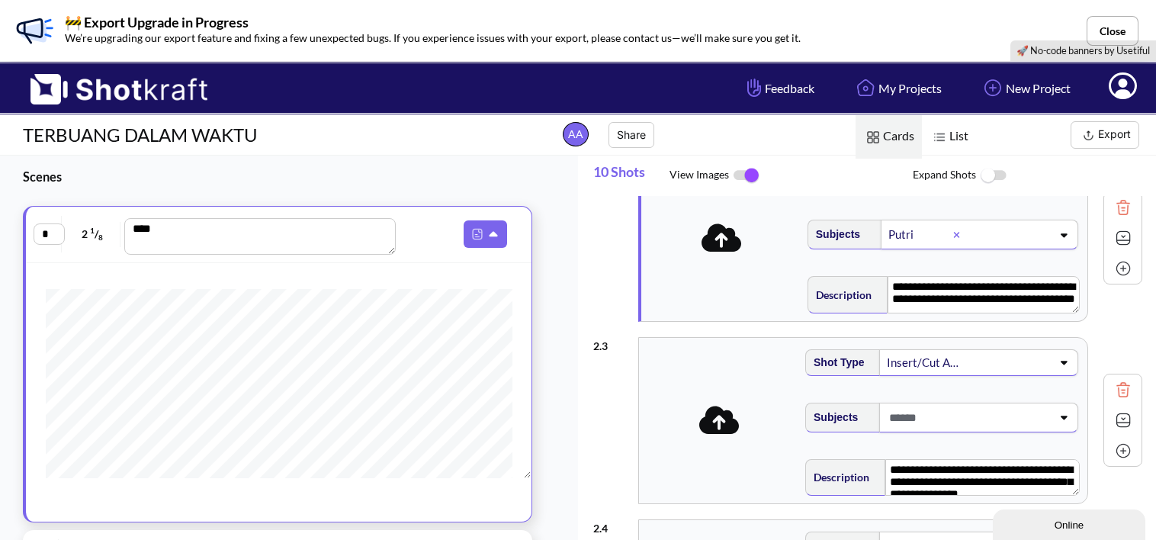
click at [715, 414] on icon at bounding box center [719, 420] width 40 height 32
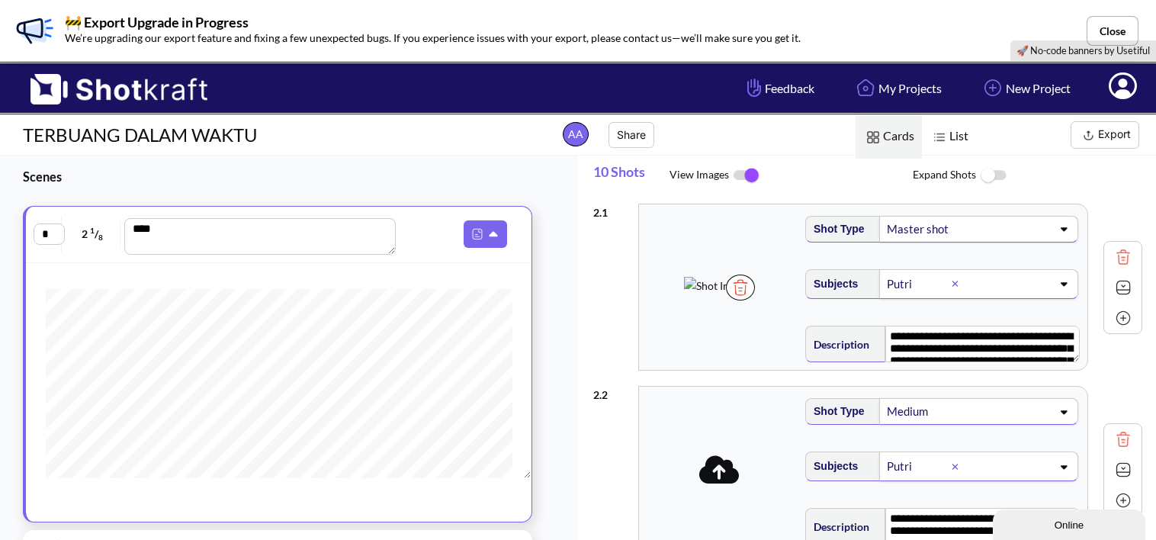
scroll to position [0, 0]
click at [731, 464] on icon at bounding box center [719, 469] width 40 height 28
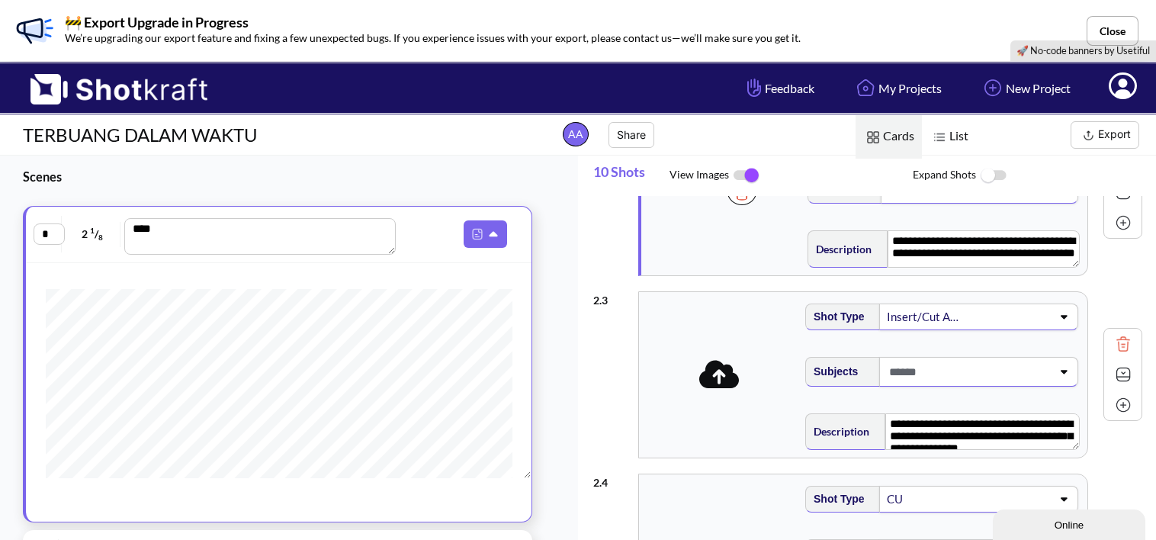
scroll to position [278, 0]
click at [940, 369] on span at bounding box center [968, 371] width 166 height 25
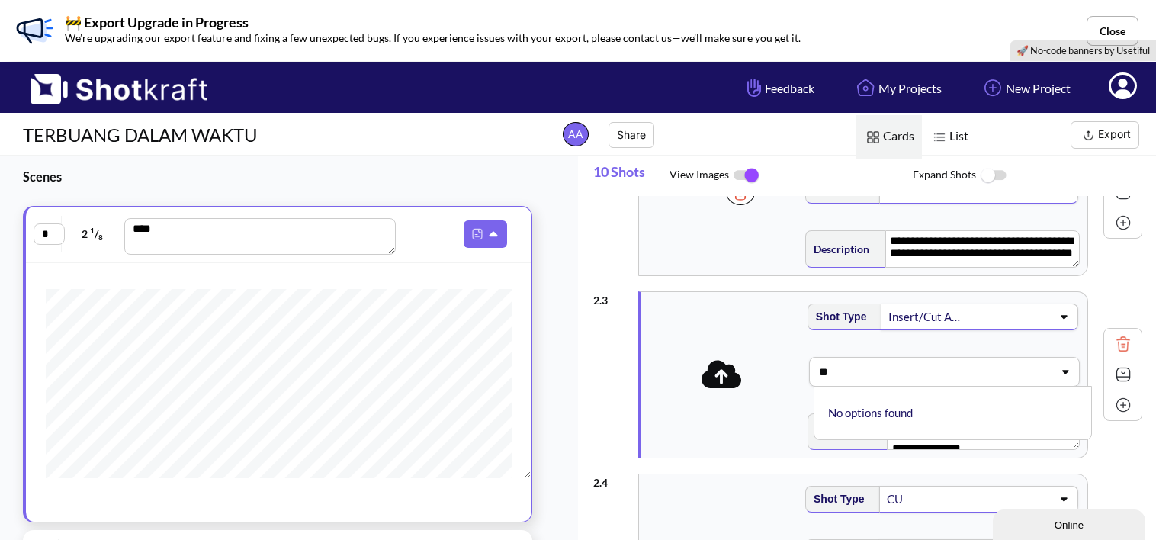
type input "*"
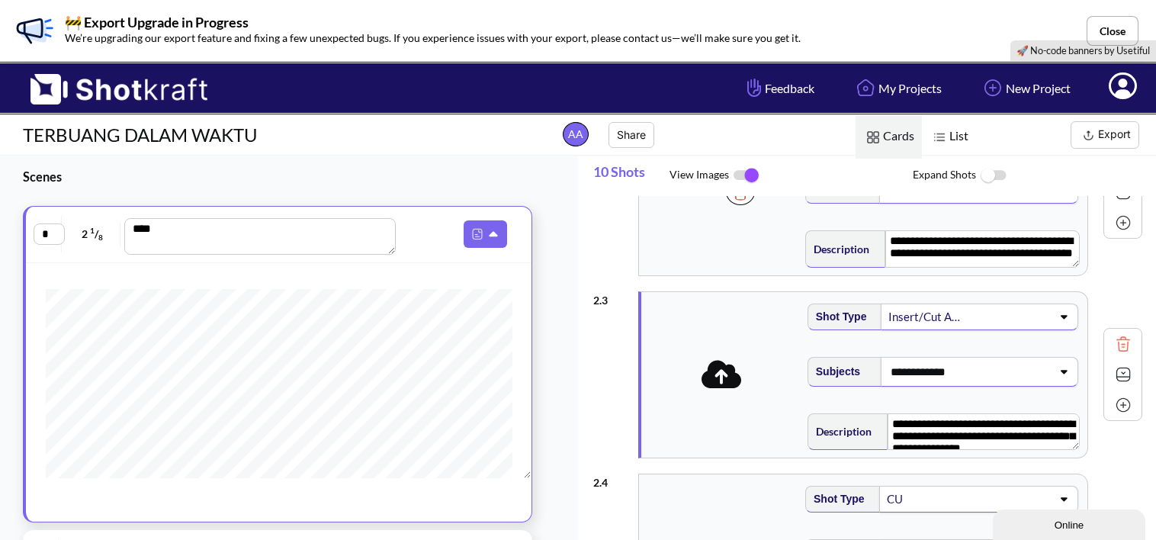
click at [617, 364] on div "**********" at bounding box center [867, 375] width 549 height 182
click at [617, 395] on div "**********" at bounding box center [867, 375] width 549 height 182
type input "**********"
click at [723, 384] on icon at bounding box center [722, 374] width 40 height 28
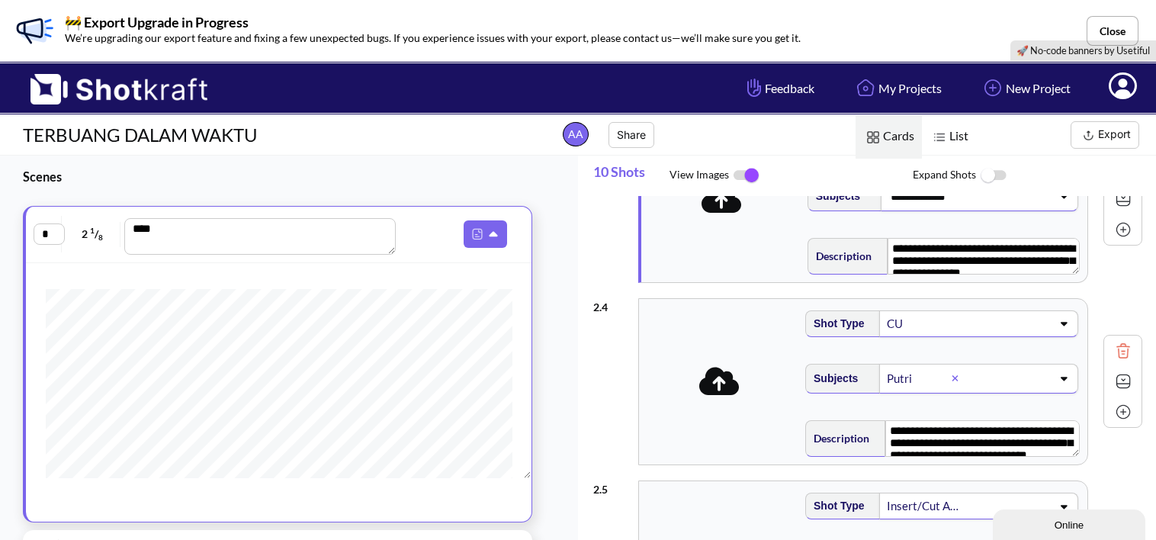
scroll to position [452, 0]
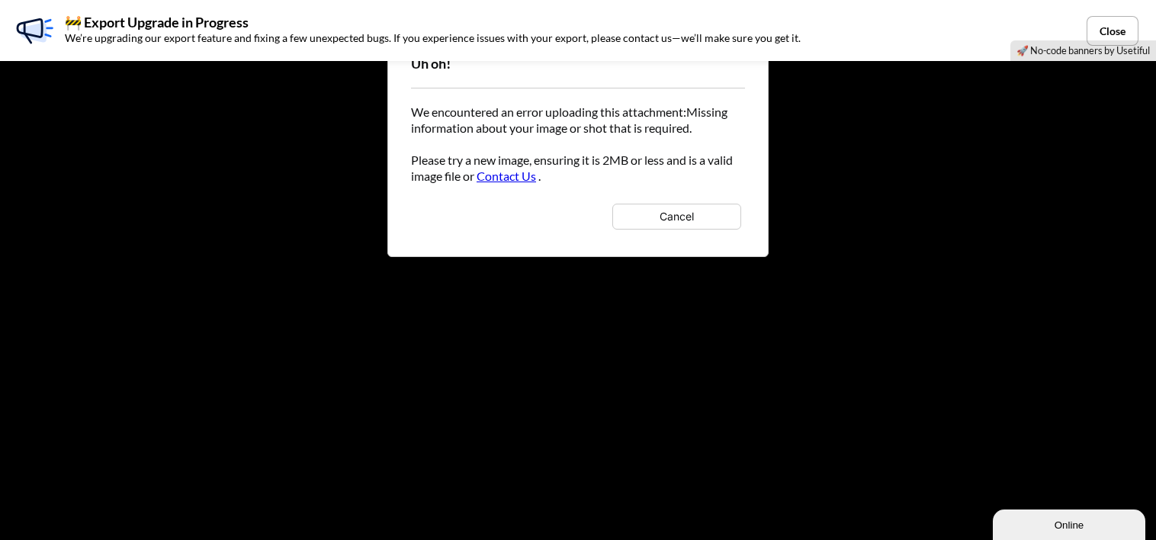
click at [696, 214] on button "Cancel" at bounding box center [676, 217] width 129 height 26
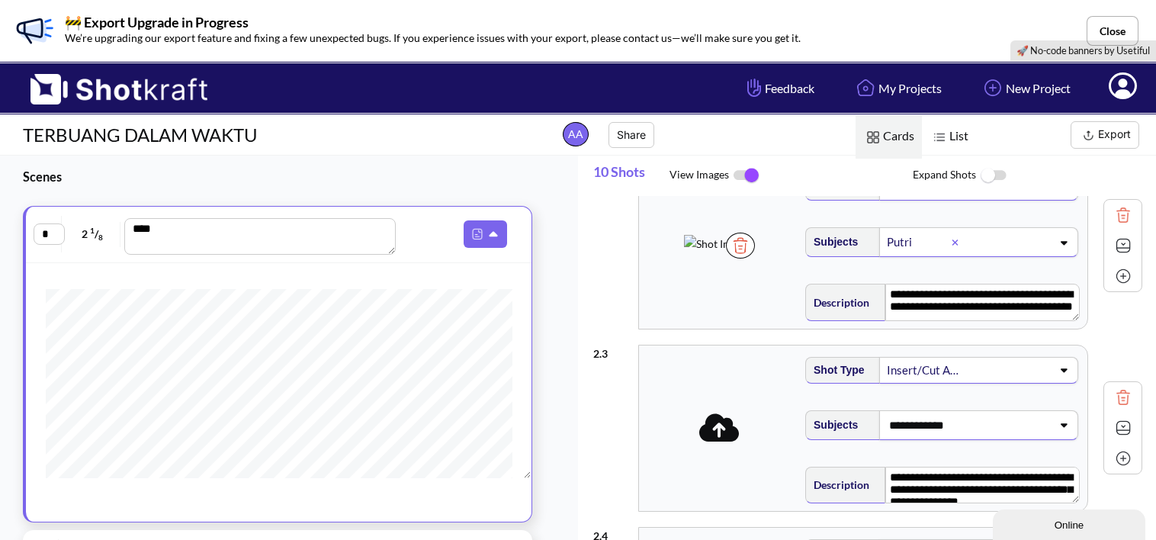
scroll to position [222, 0]
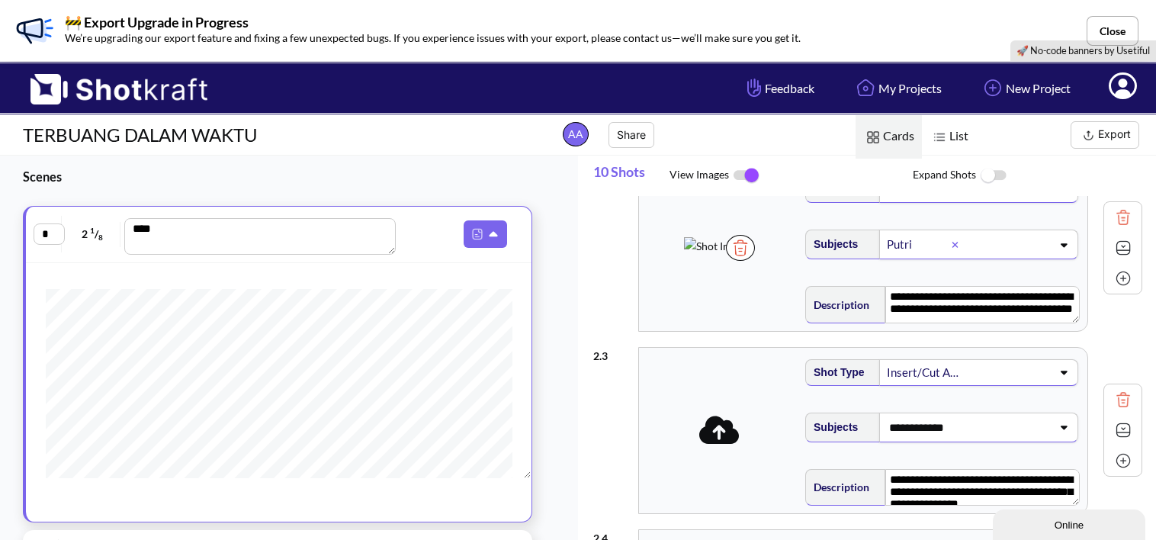
click at [714, 416] on icon at bounding box center [719, 430] width 40 height 28
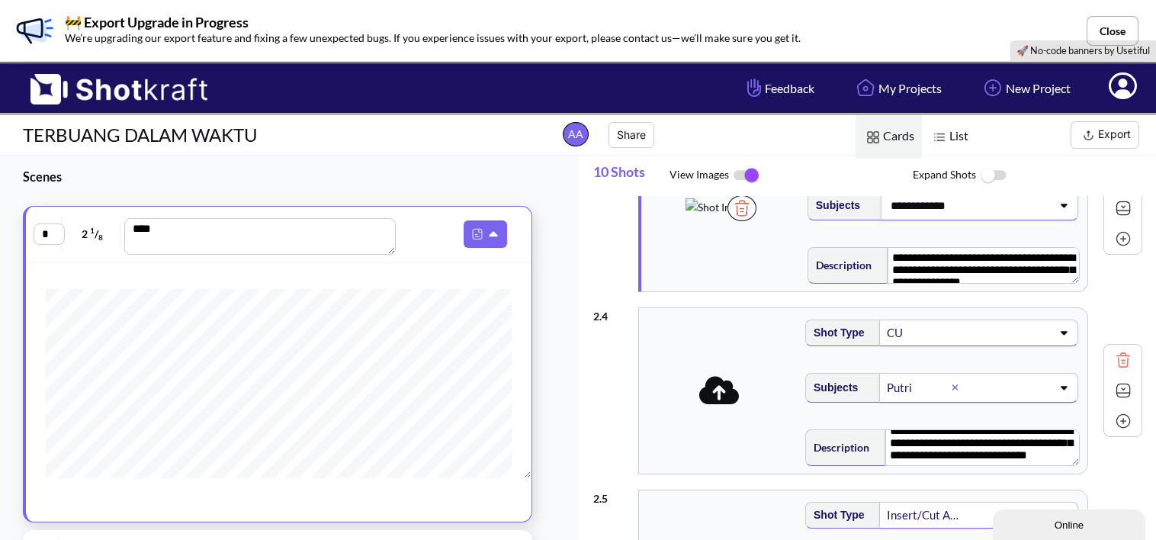
scroll to position [14, 0]
click at [732, 394] on icon at bounding box center [719, 391] width 40 height 28
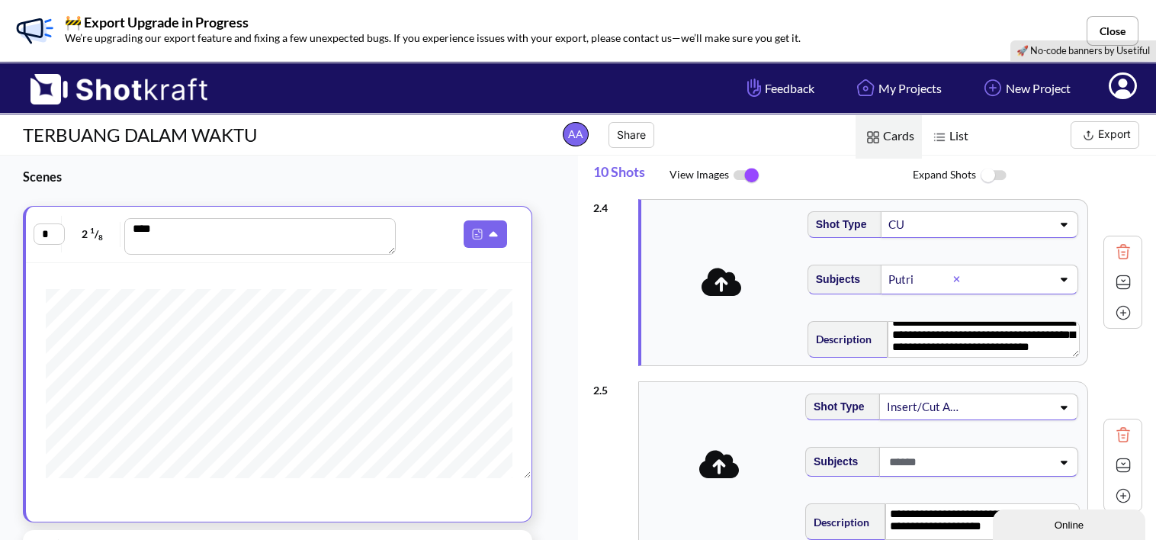
scroll to position [0, 0]
click at [702, 269] on icon at bounding box center [722, 282] width 40 height 32
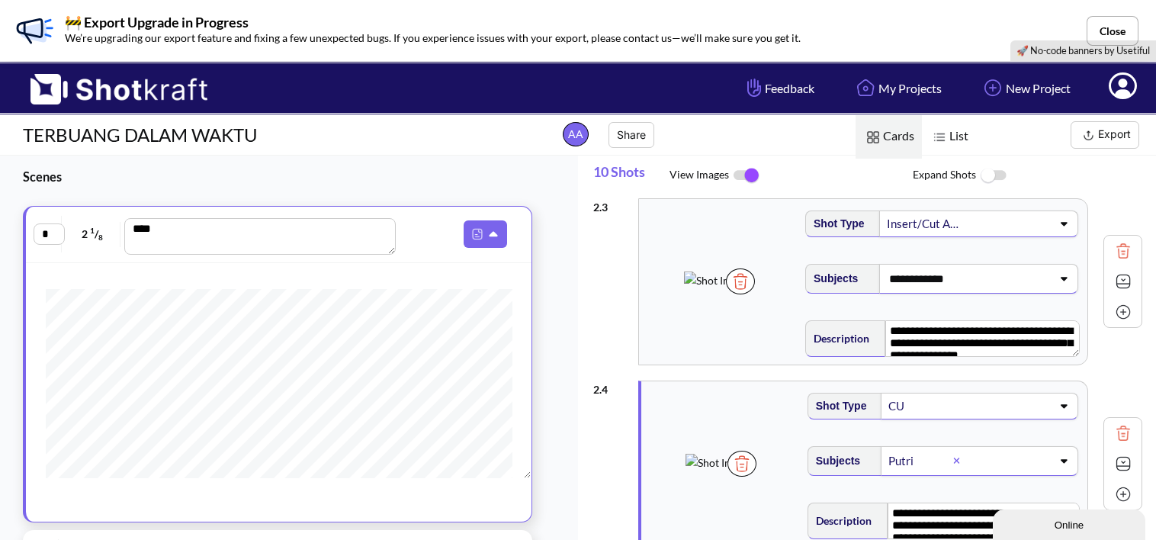
scroll to position [395, 0]
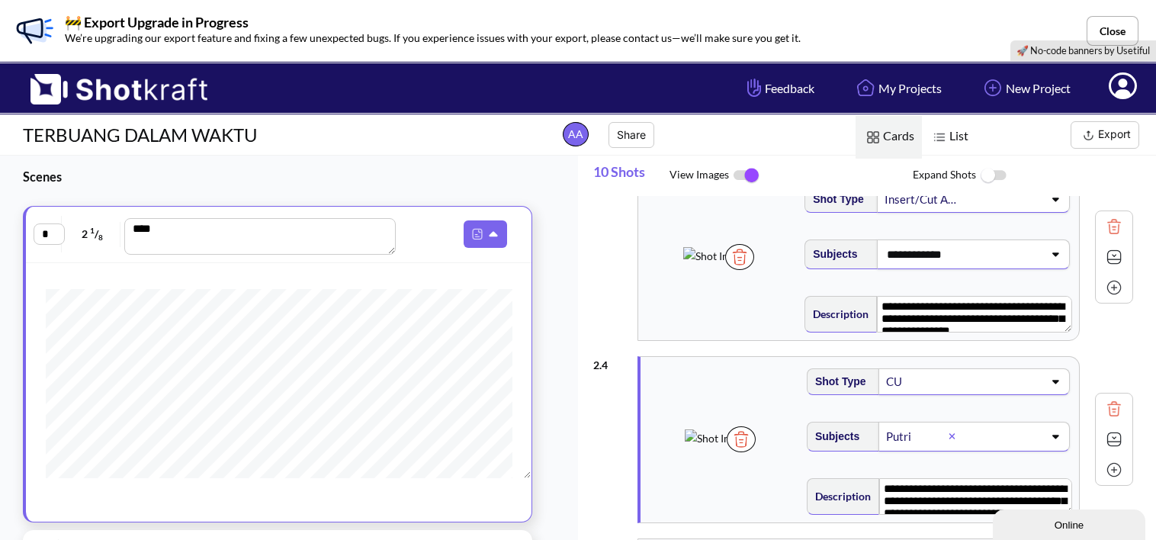
click at [756, 452] on img at bounding box center [741, 439] width 29 height 26
click at [724, 437] on icon at bounding box center [721, 440] width 40 height 28
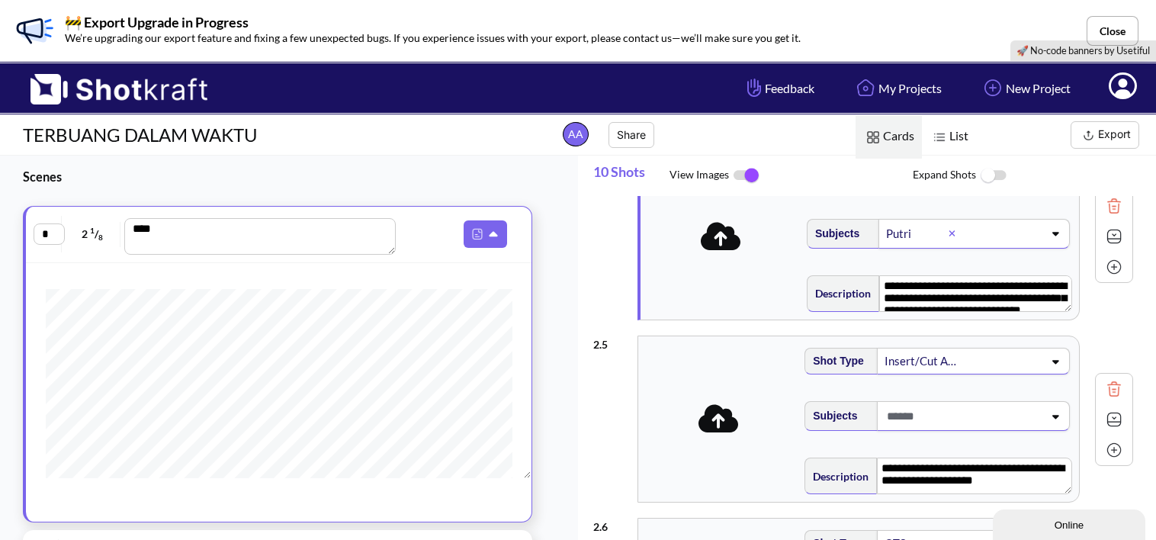
scroll to position [599, 0]
click at [690, 405] on span at bounding box center [718, 418] width 153 height 40
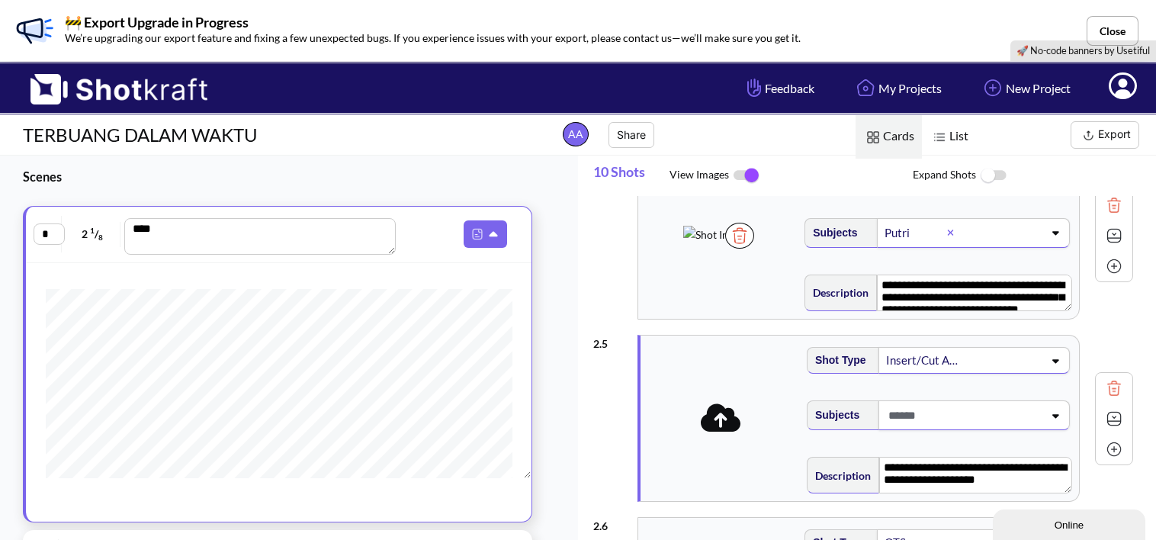
click at [714, 418] on icon at bounding box center [721, 418] width 40 height 28
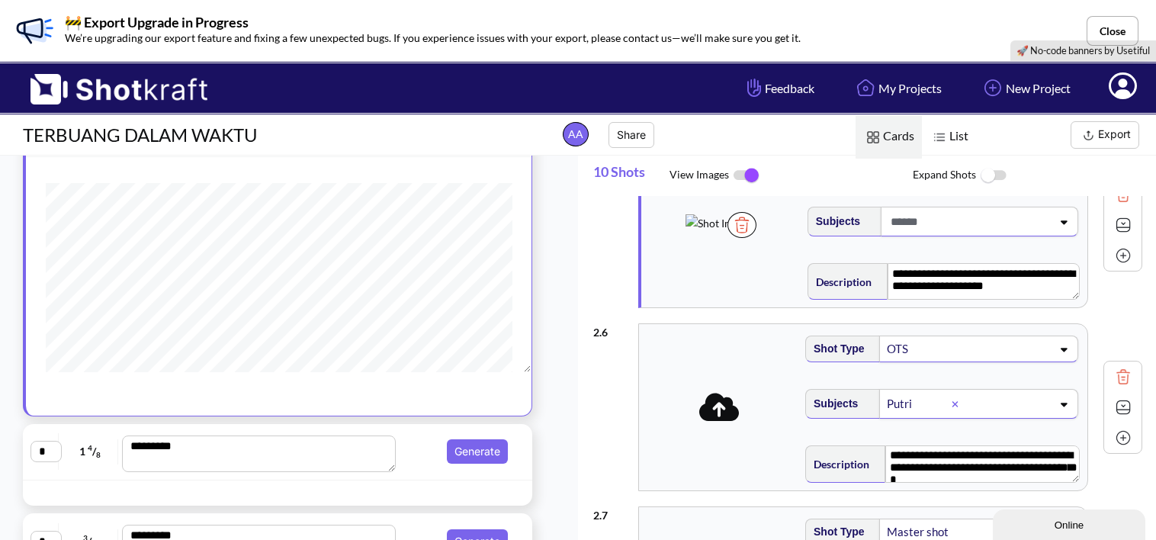
scroll to position [0, 0]
click at [696, 424] on span at bounding box center [719, 408] width 160 height 48
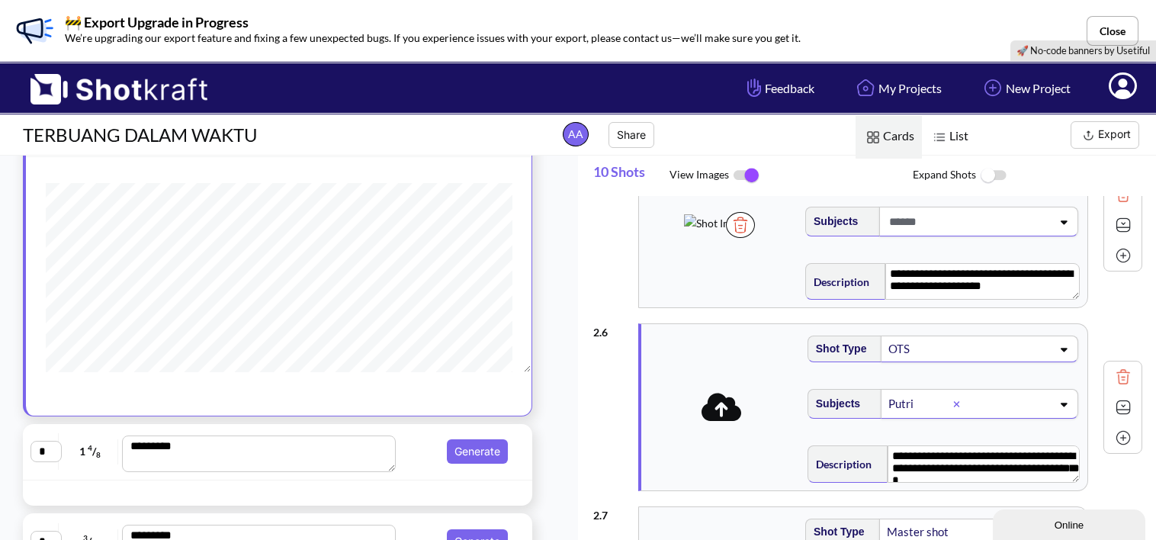
click at [696, 424] on span at bounding box center [721, 408] width 160 height 48
click at [722, 394] on icon at bounding box center [722, 407] width 40 height 28
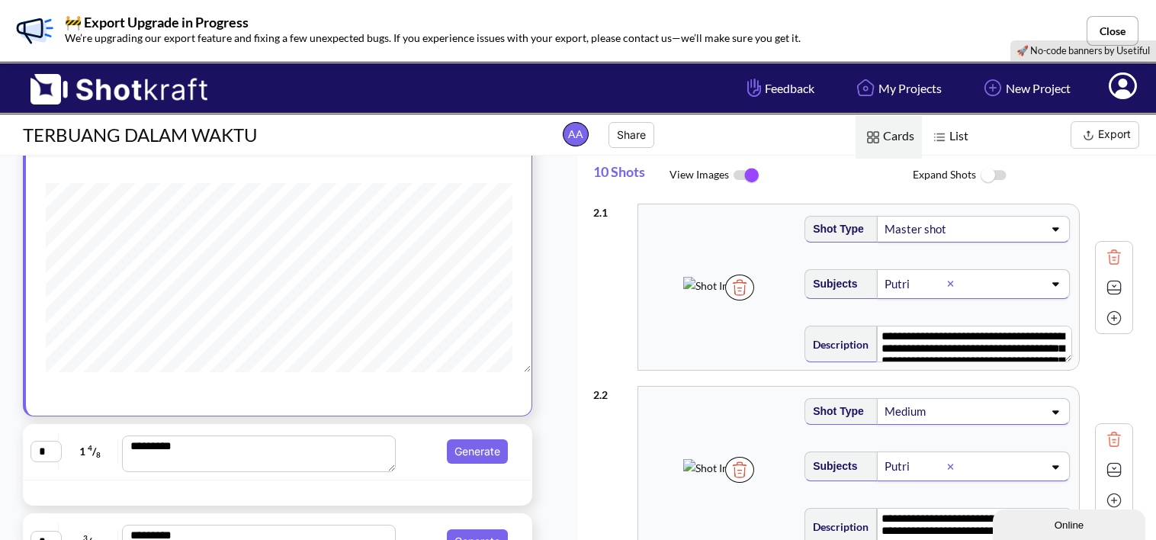
click at [1108, 136] on button "Export" at bounding box center [1105, 134] width 69 height 27
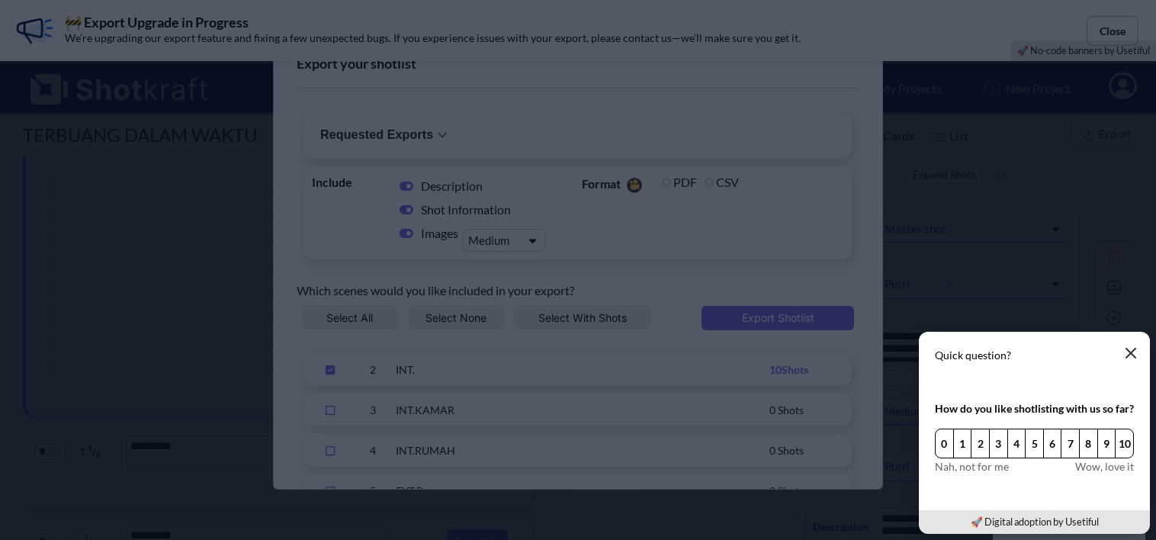
click at [1136, 345] on button "button" at bounding box center [1131, 353] width 31 height 31
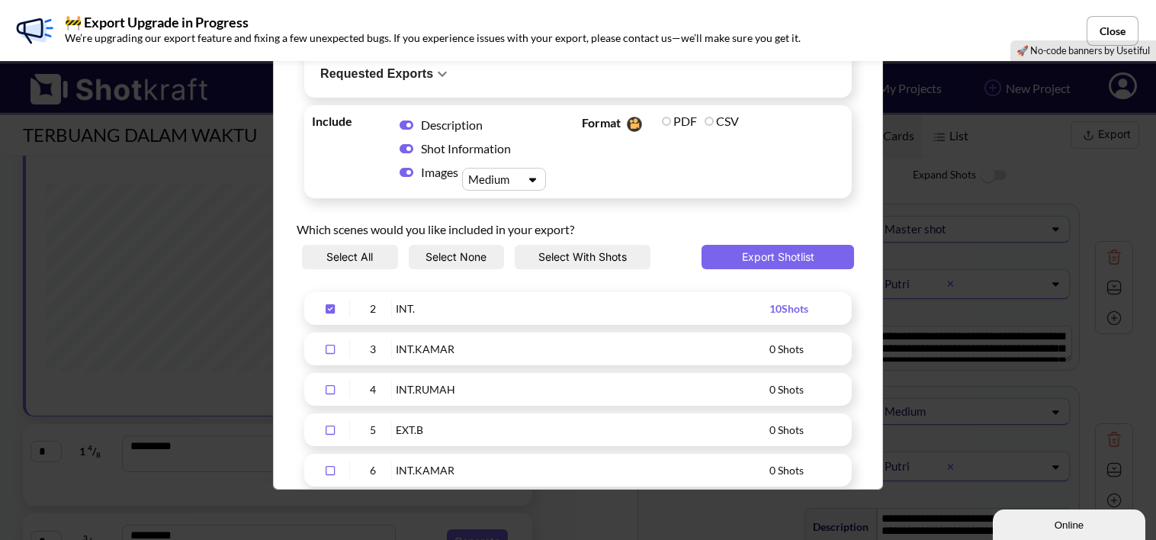
scroll to position [134, 0]
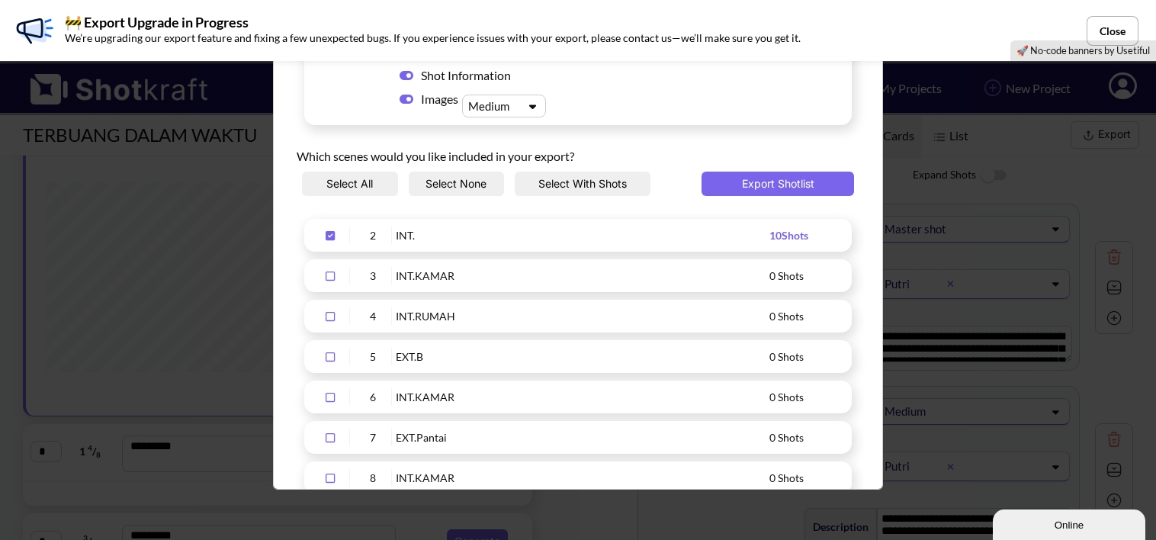
click at [327, 277] on icon "Upload Script" at bounding box center [330, 276] width 24 height 11
click at [327, 277] on icon "Upload Script" at bounding box center [330, 276] width 9 height 9
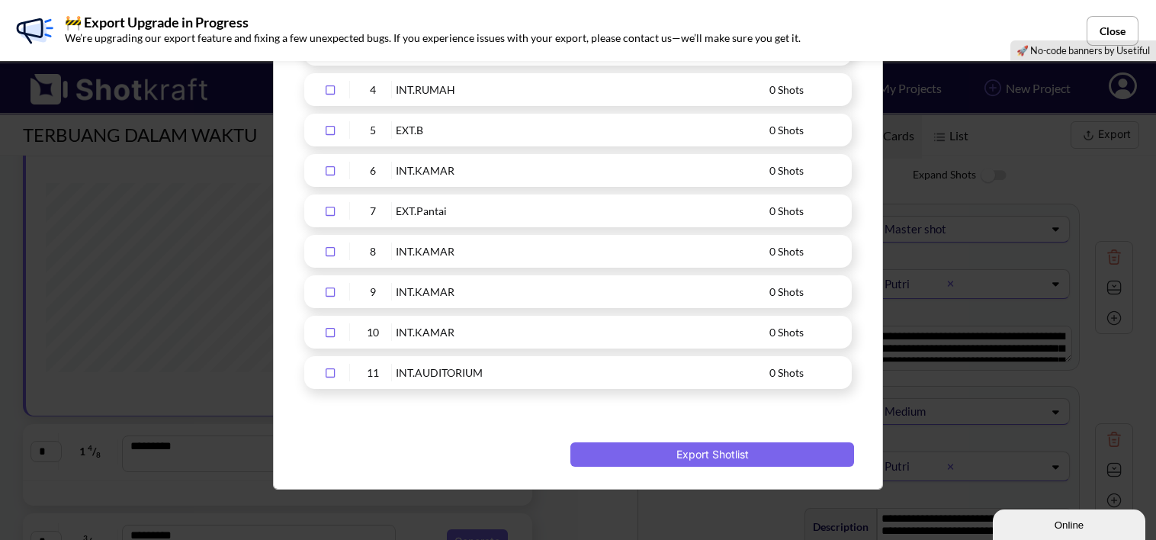
scroll to position [0, 0]
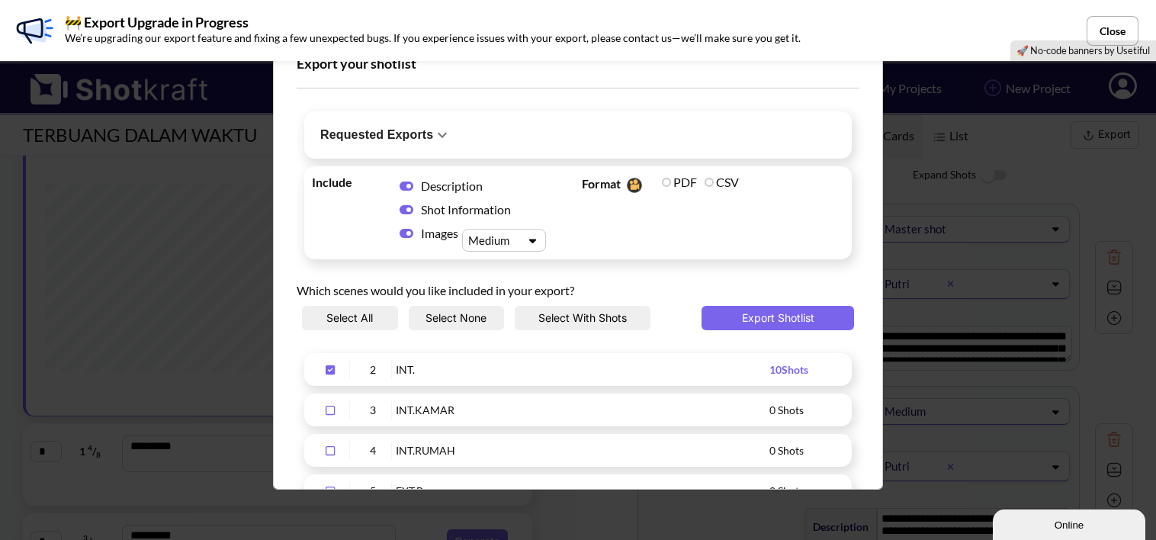
click at [574, 323] on button "Select With Shots" at bounding box center [583, 318] width 136 height 24
click at [967, 169] on div "Export your shotlist Requested Exports No exports yet. Include Description Shot…" at bounding box center [578, 270] width 1156 height 540
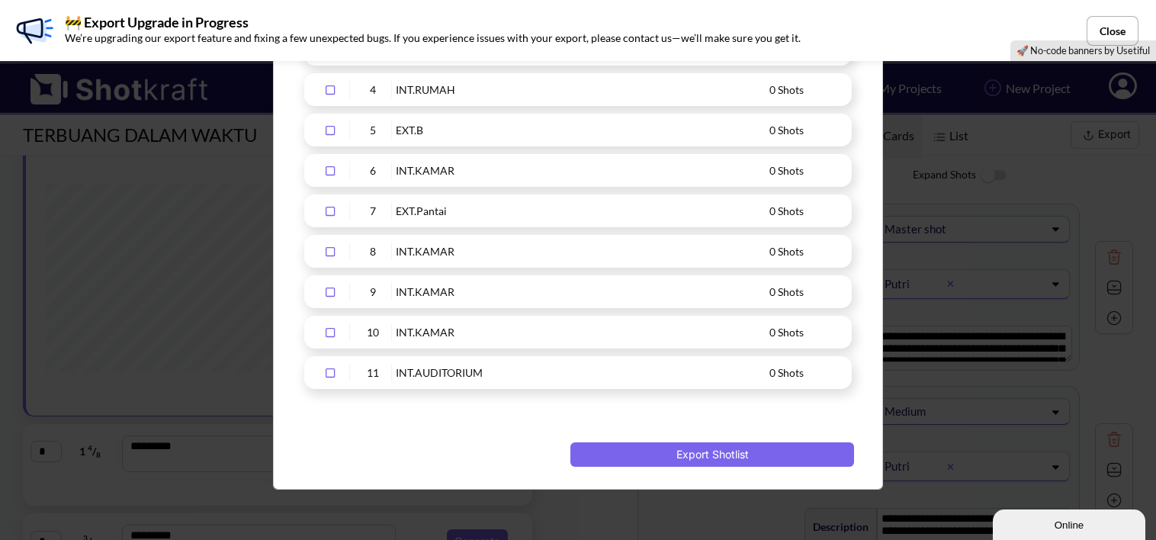
click at [455, 451] on span "Upload Script" at bounding box center [431, 454] width 268 height 24
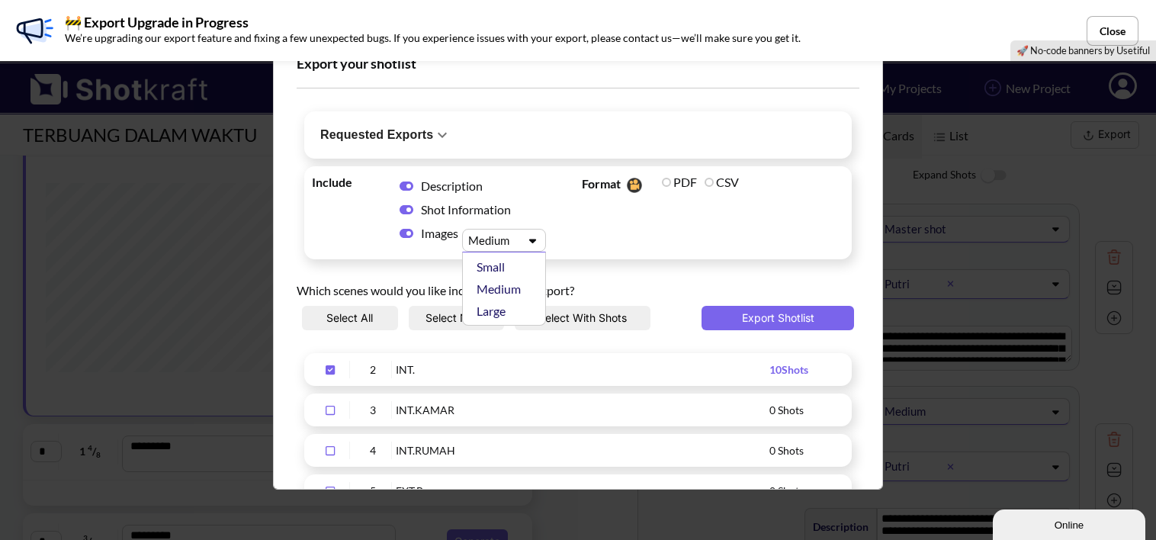
click at [529, 237] on icon "Upload Script" at bounding box center [533, 240] width 22 height 11
click at [599, 277] on div "Which scenes would you like included in your export?" at bounding box center [578, 286] width 563 height 39
click at [433, 131] on icon "Upload Script" at bounding box center [442, 135] width 18 height 18
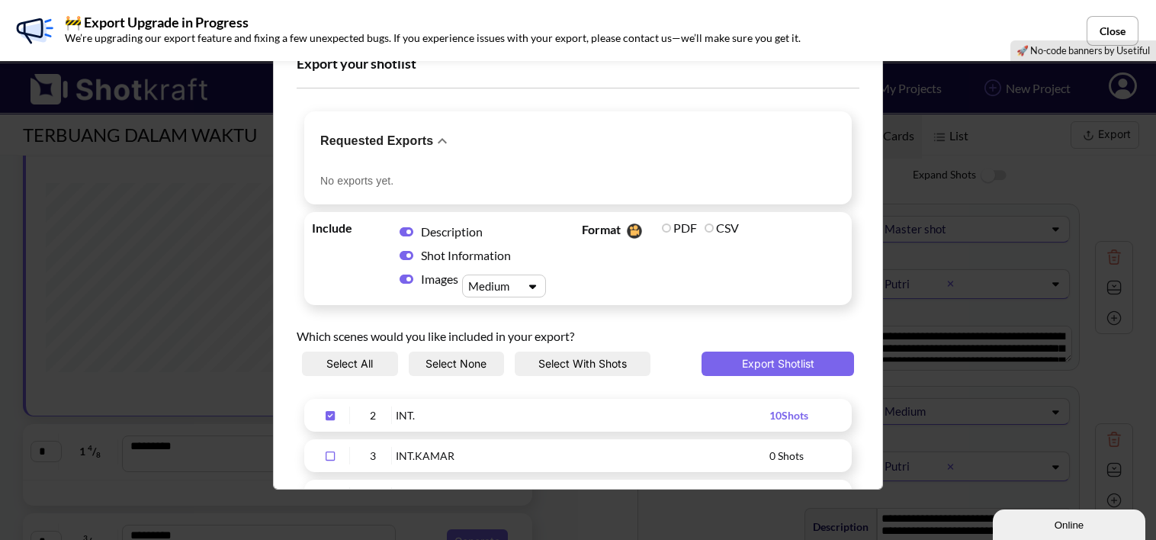
click at [433, 132] on icon "Upload Script" at bounding box center [442, 141] width 18 height 18
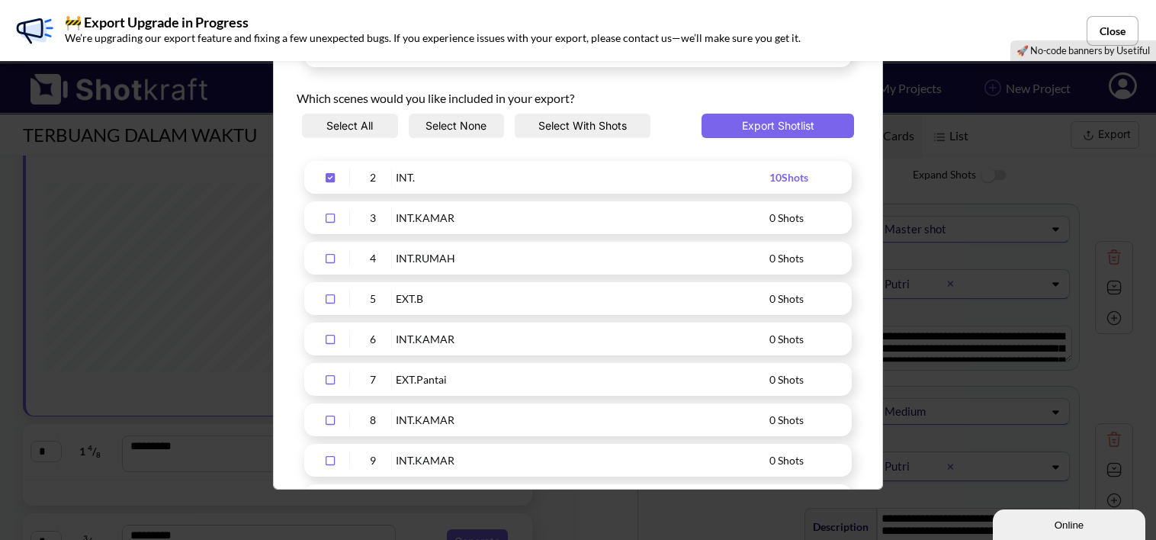
scroll to position [361, 0]
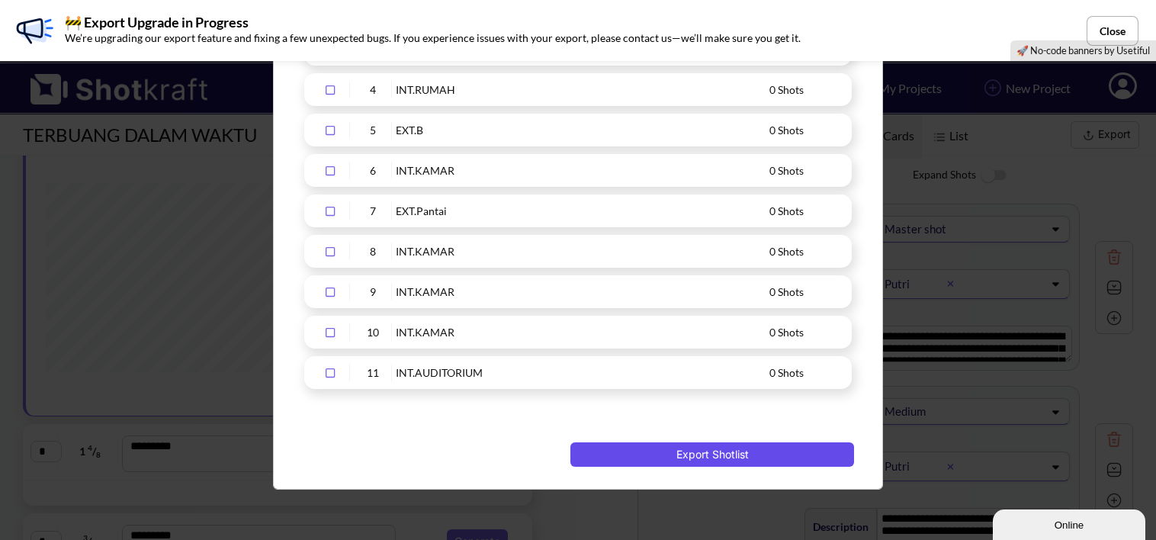
click at [748, 446] on button "Export Shotlist" at bounding box center [712, 454] width 284 height 24
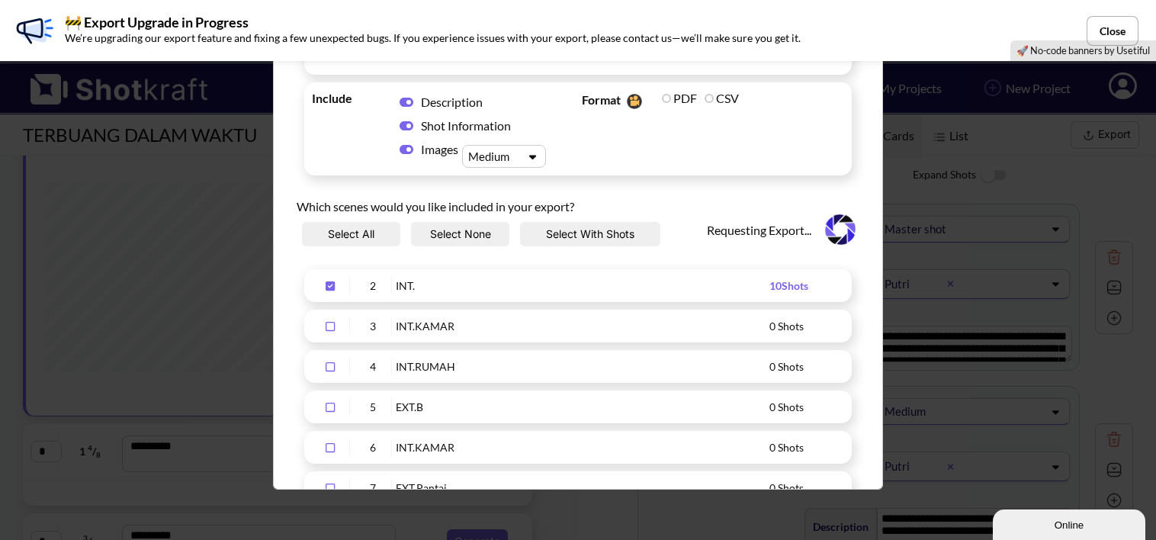
scroll to position [84, 0]
click at [375, 234] on button "Select All" at bounding box center [351, 234] width 98 height 24
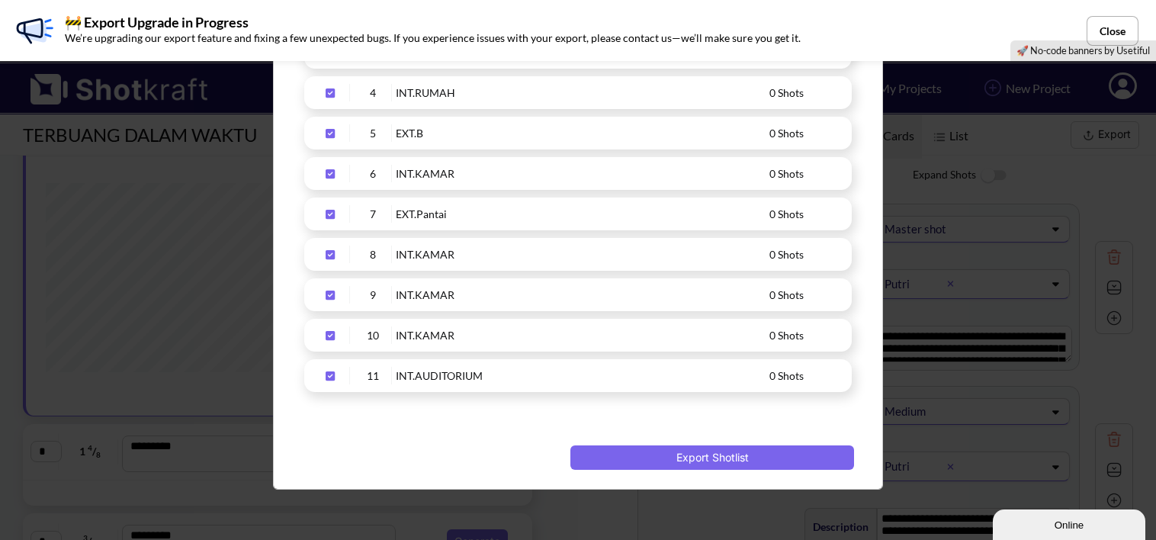
scroll to position [478, 0]
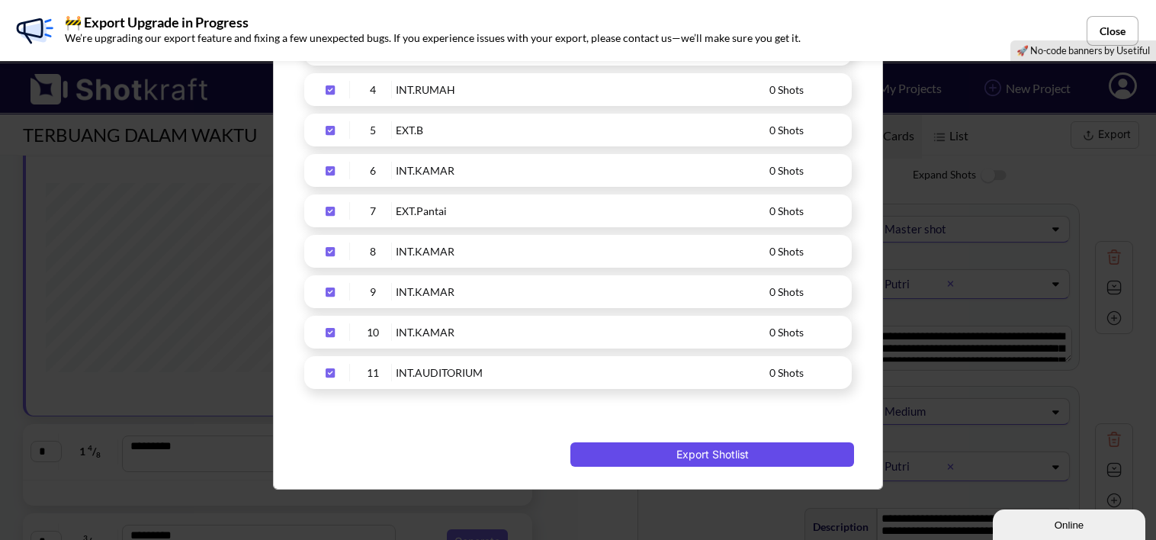
click at [712, 447] on button "Export Shotlist" at bounding box center [712, 454] width 284 height 24
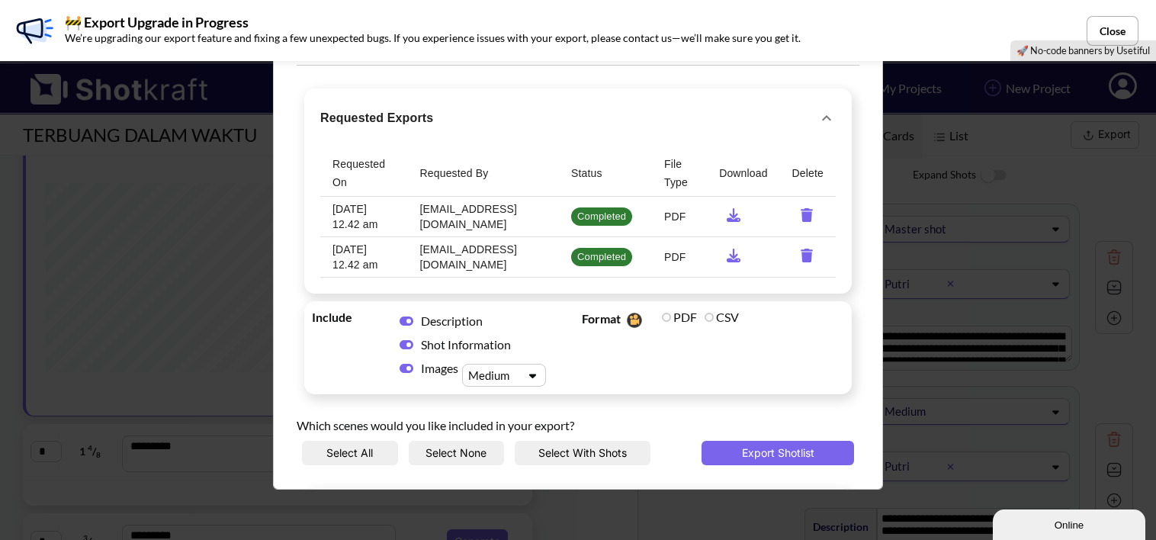
scroll to position [0, 0]
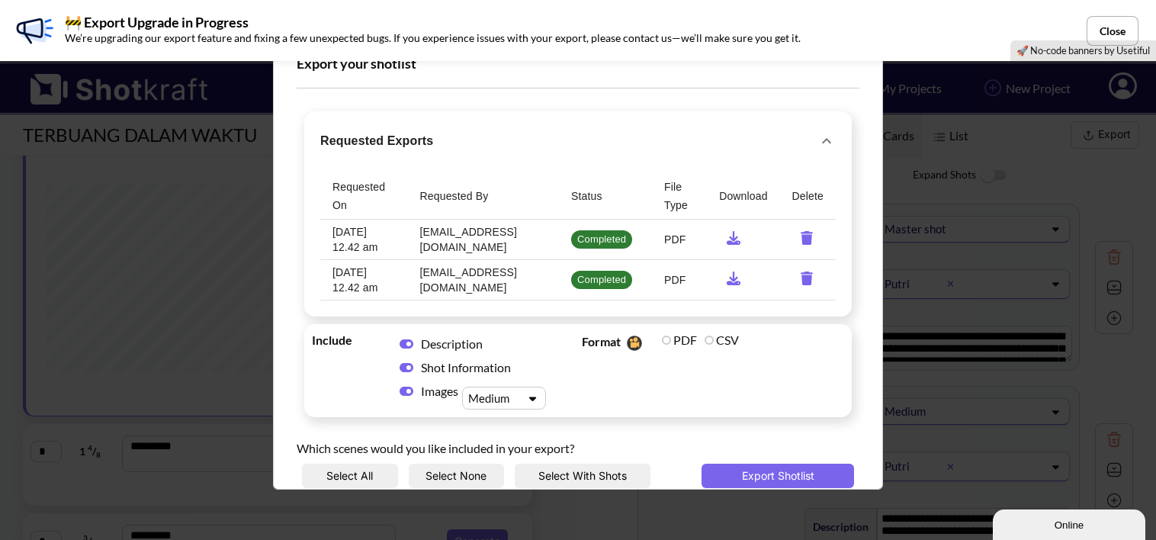
click at [731, 283] on icon "requested-exports" at bounding box center [734, 279] width 14 height 14
